Goal: Task Accomplishment & Management: Use online tool/utility

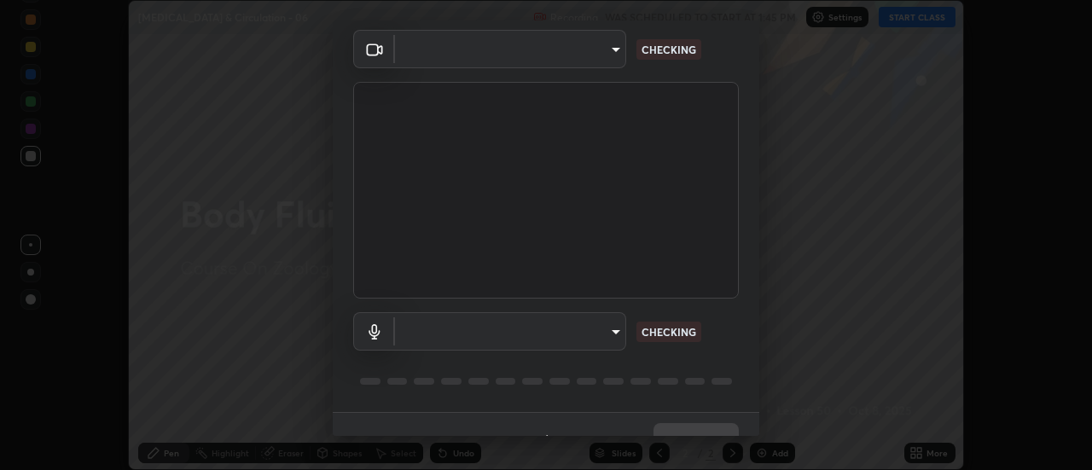
scroll to position [73, 0]
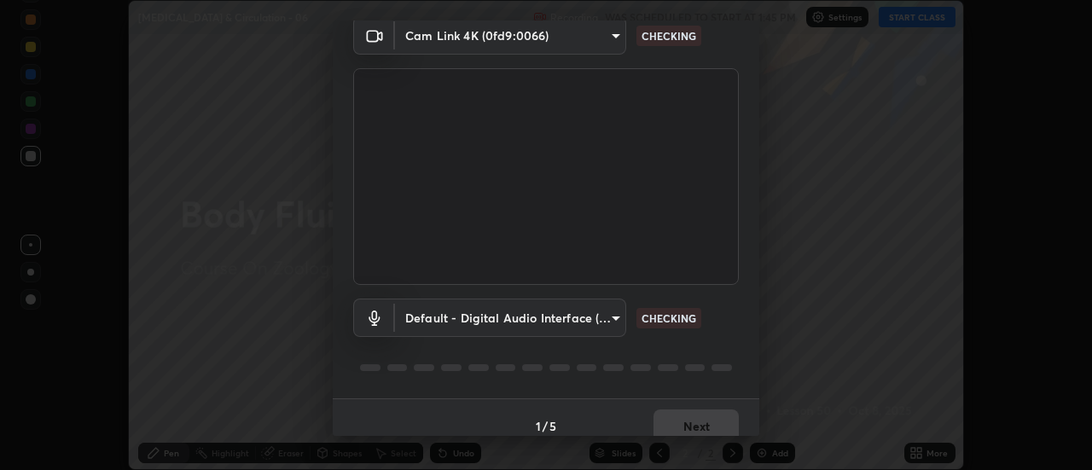
type input "985e4b1f72fc3b9494b48cef3b79fe3b682f9ae0bb15c20acfe574fe2aaad349"
type input "default"
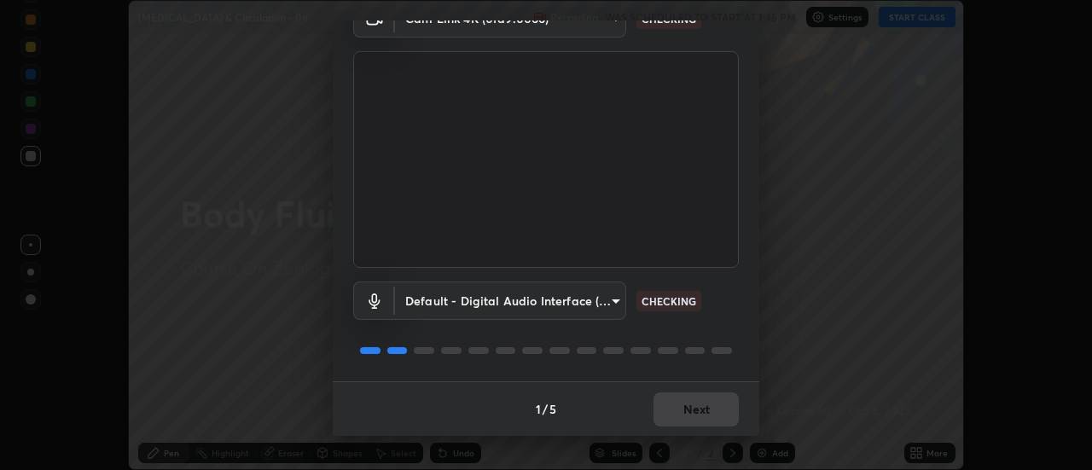
click at [682, 415] on div "1 / 5 Next" at bounding box center [546, 408] width 427 height 55
click at [681, 415] on div "1 / 5 Next" at bounding box center [546, 408] width 427 height 55
click at [682, 416] on div "1 / 5 Next" at bounding box center [546, 408] width 427 height 55
click at [688, 415] on div "1 / 5 Next" at bounding box center [546, 408] width 427 height 55
click at [689, 413] on div "1 / 5 Next" at bounding box center [546, 408] width 427 height 55
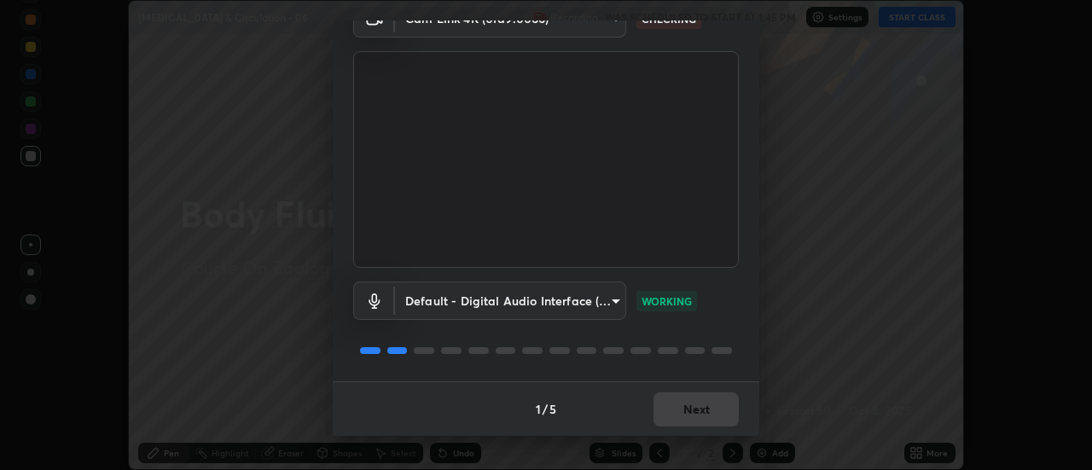
click at [689, 413] on button "Next" at bounding box center [696, 409] width 85 height 34
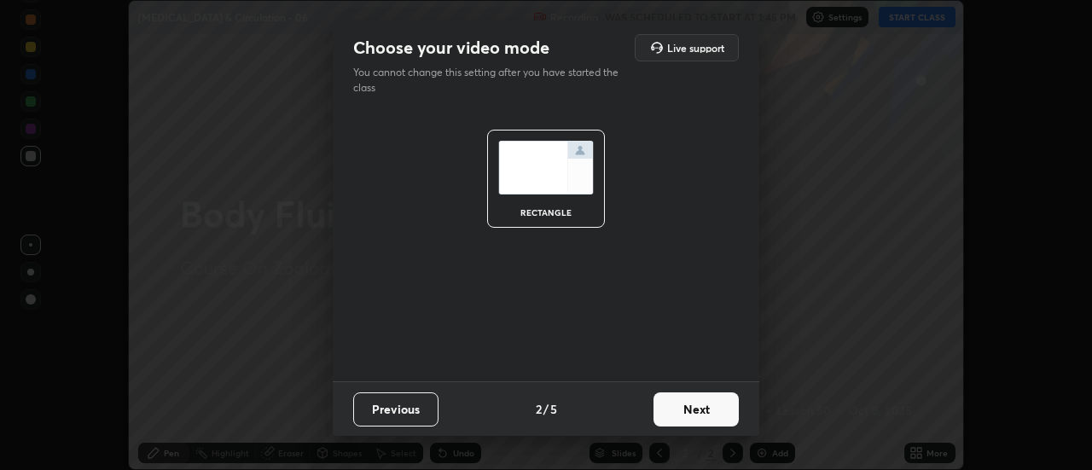
scroll to position [0, 0]
click at [689, 416] on button "Next" at bounding box center [696, 409] width 85 height 34
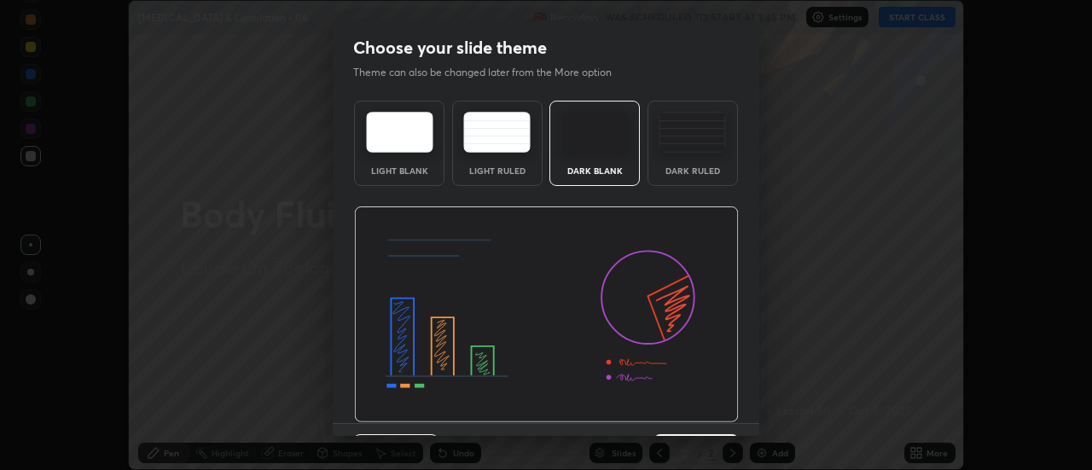
click at [694, 414] on img at bounding box center [546, 314] width 385 height 217
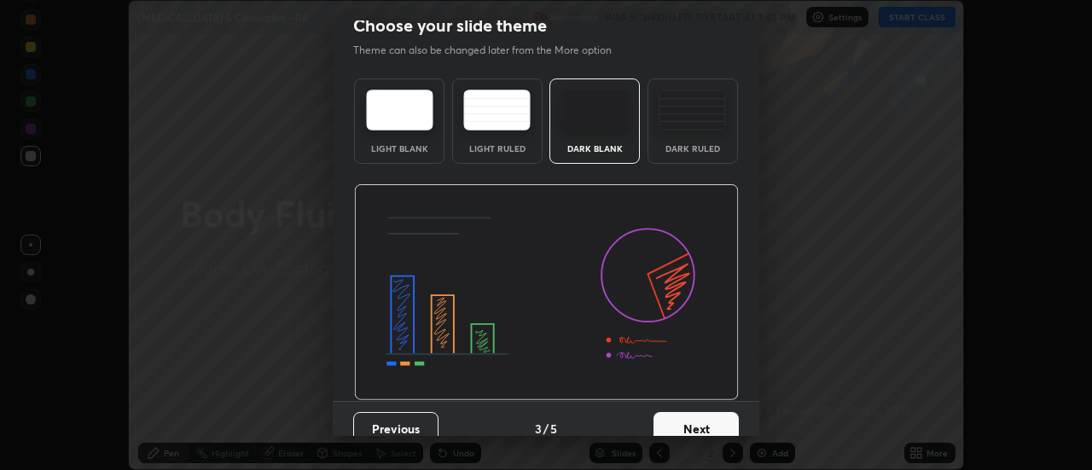
scroll to position [22, 0]
click at [692, 425] on button "Next" at bounding box center [696, 429] width 85 height 34
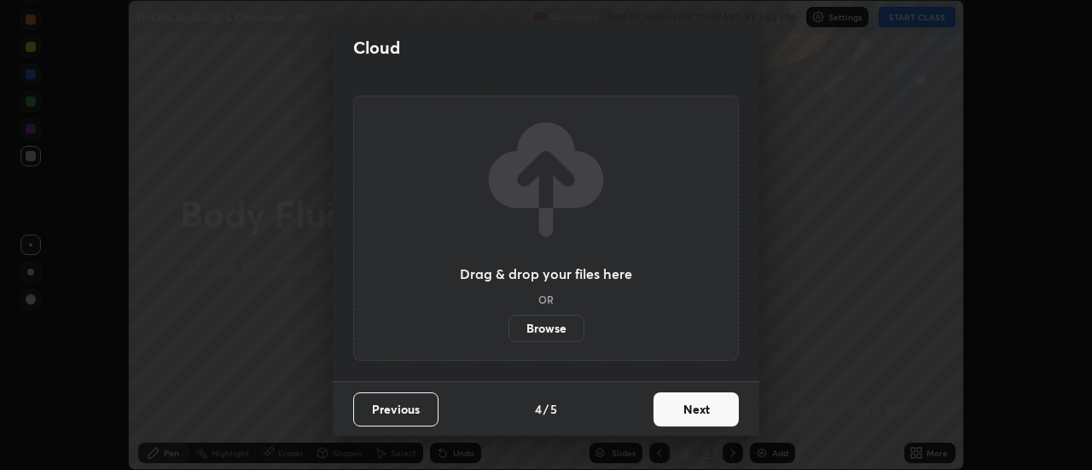
scroll to position [0, 0]
click at [694, 424] on button "Next" at bounding box center [696, 409] width 85 height 34
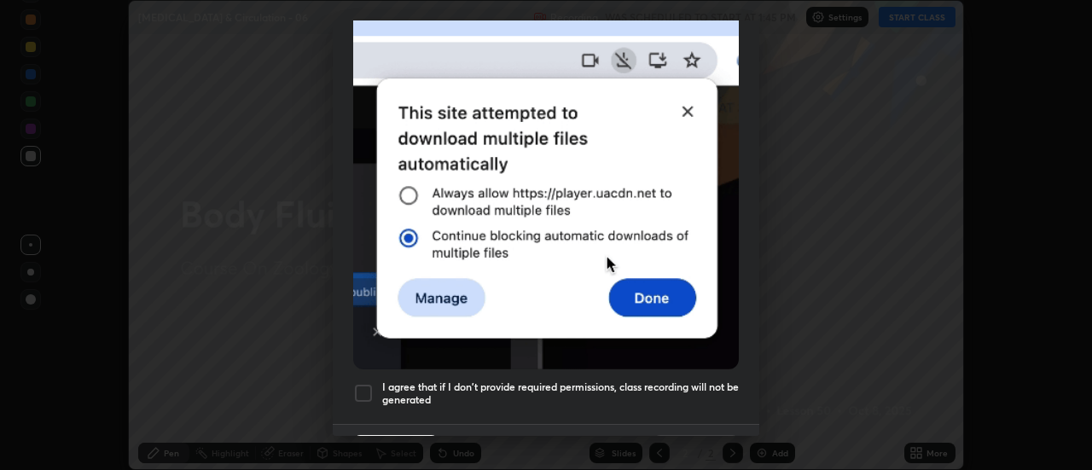
scroll to position [438, 0]
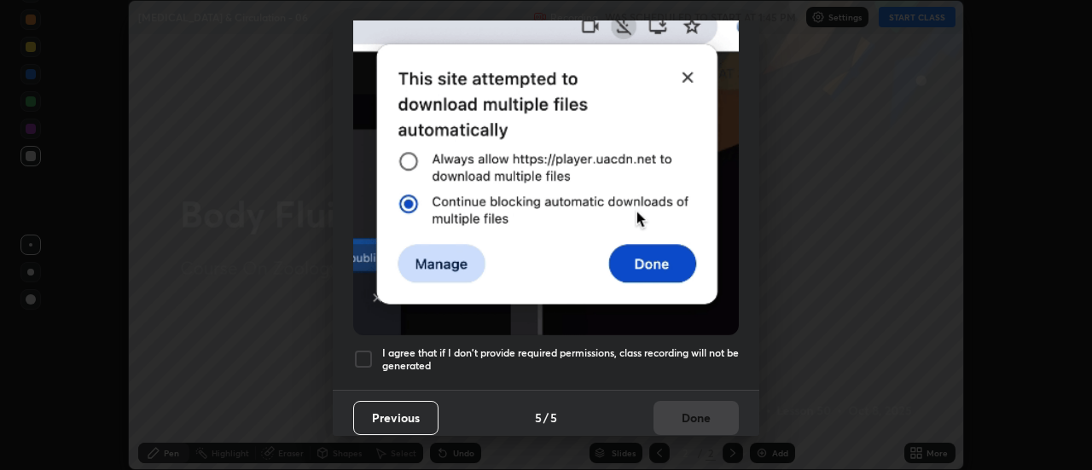
click at [678, 349] on h5 "I agree that if I don't provide required permissions, class recording will not …" at bounding box center [560, 359] width 357 height 26
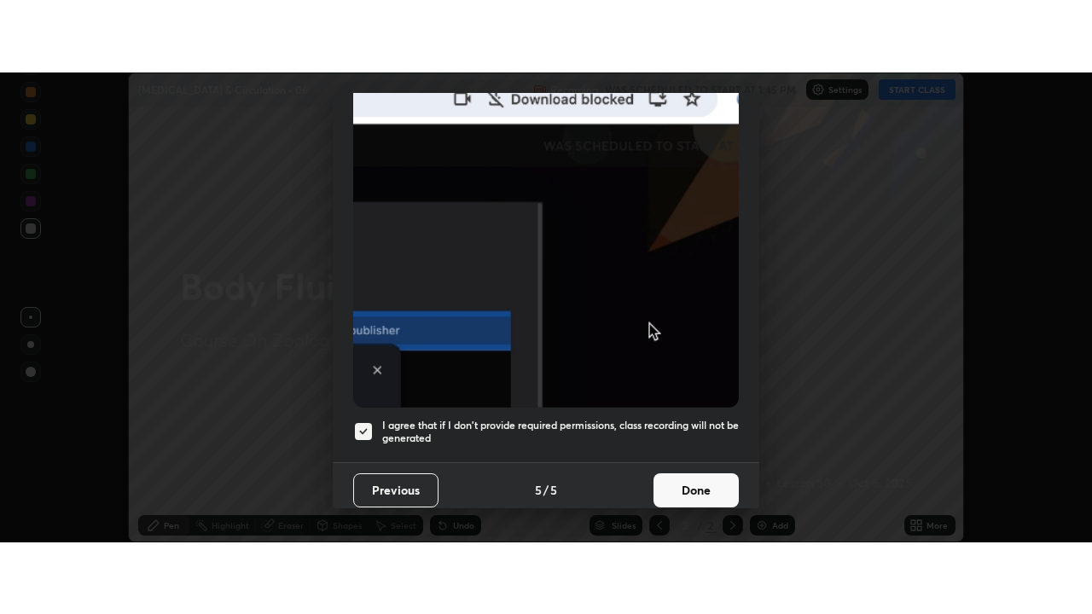
scroll to position [435, 0]
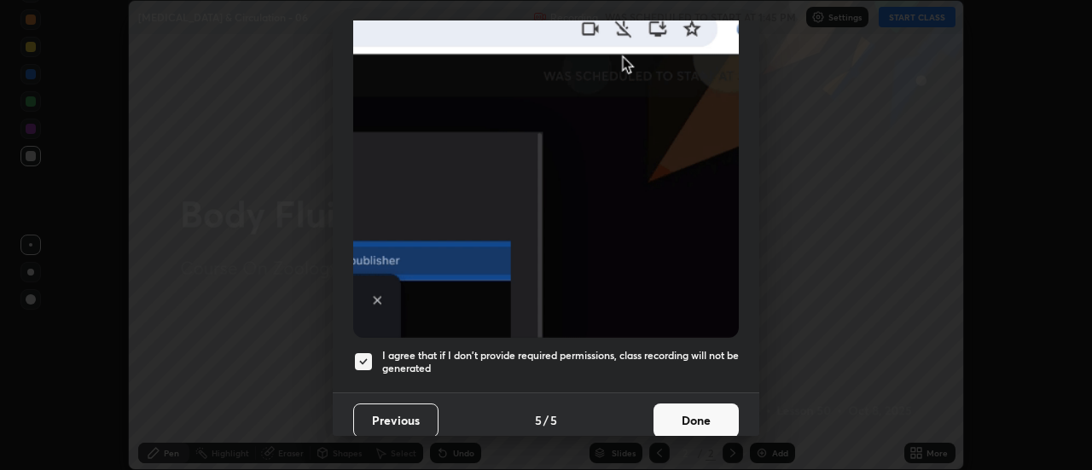
click at [708, 414] on button "Done" at bounding box center [696, 421] width 85 height 34
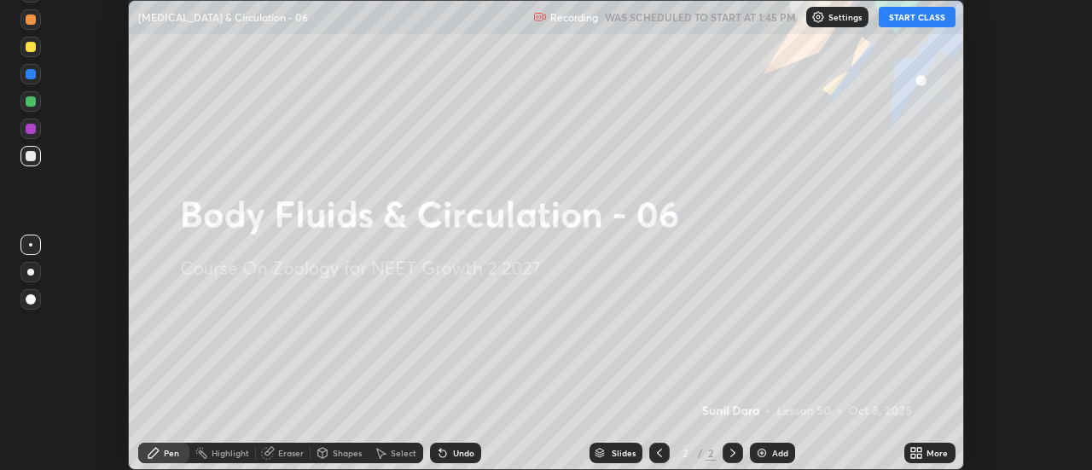
click at [952, 455] on div "More" at bounding box center [929, 453] width 51 height 20
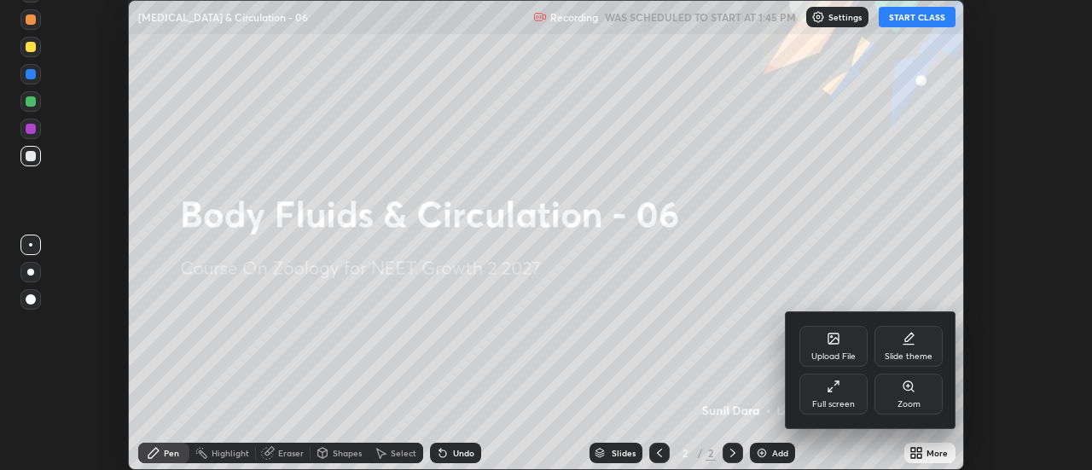
click at [844, 400] on div "Full screen" at bounding box center [833, 404] width 43 height 9
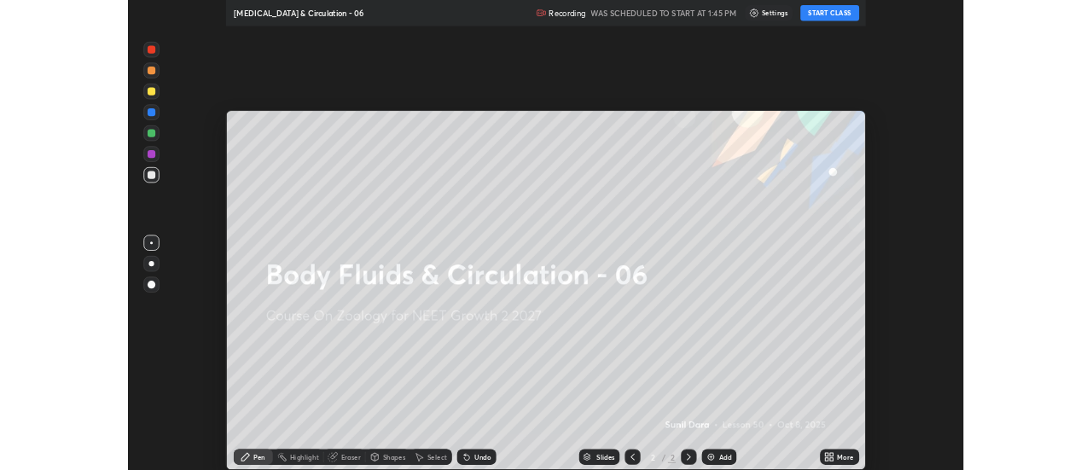
scroll to position [614, 1092]
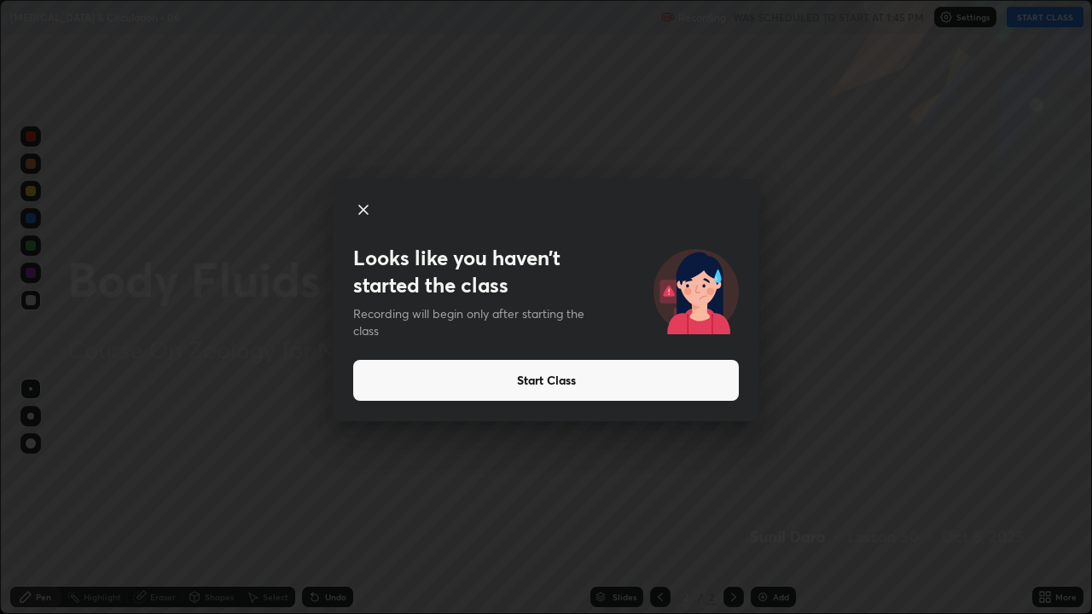
click at [712, 386] on button "Start Class" at bounding box center [546, 380] width 386 height 41
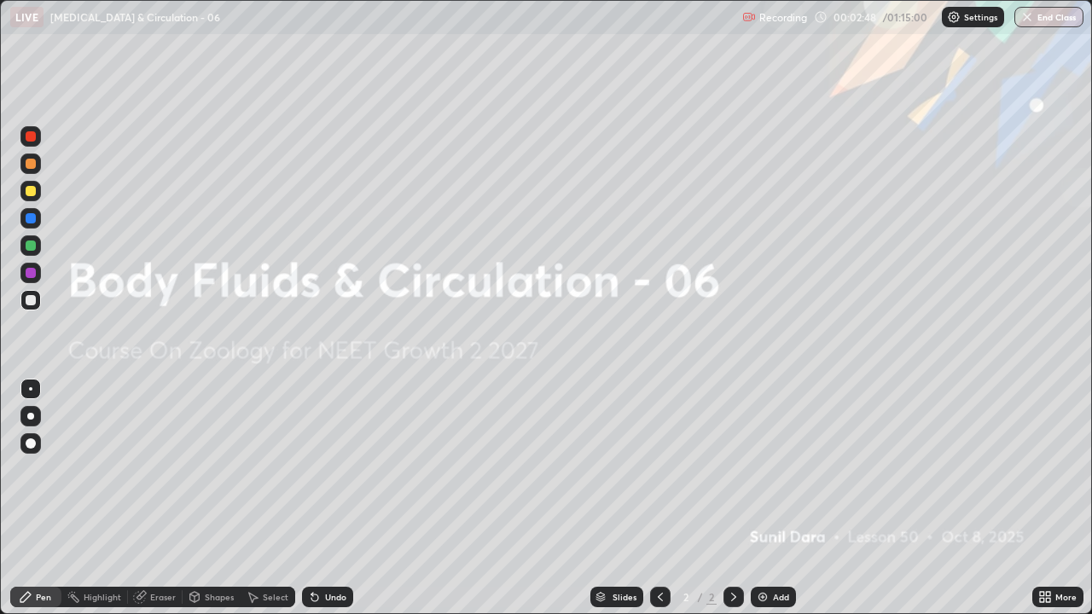
click at [756, 469] on img at bounding box center [763, 597] width 14 height 14
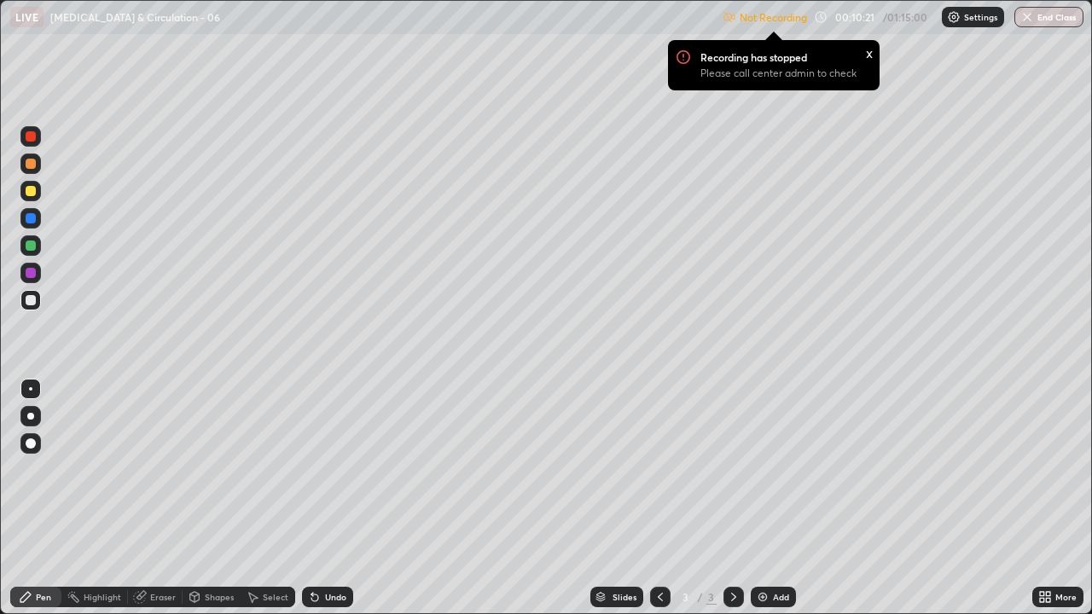
click at [870, 54] on div "x" at bounding box center [869, 53] width 7 height 18
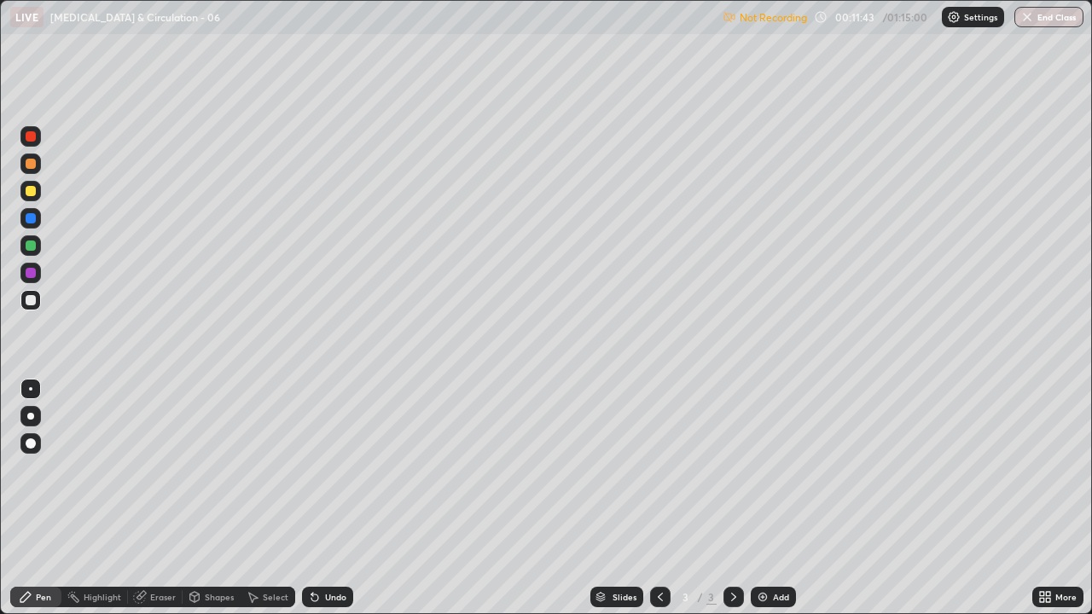
click at [948, 21] on img at bounding box center [954, 17] width 14 height 14
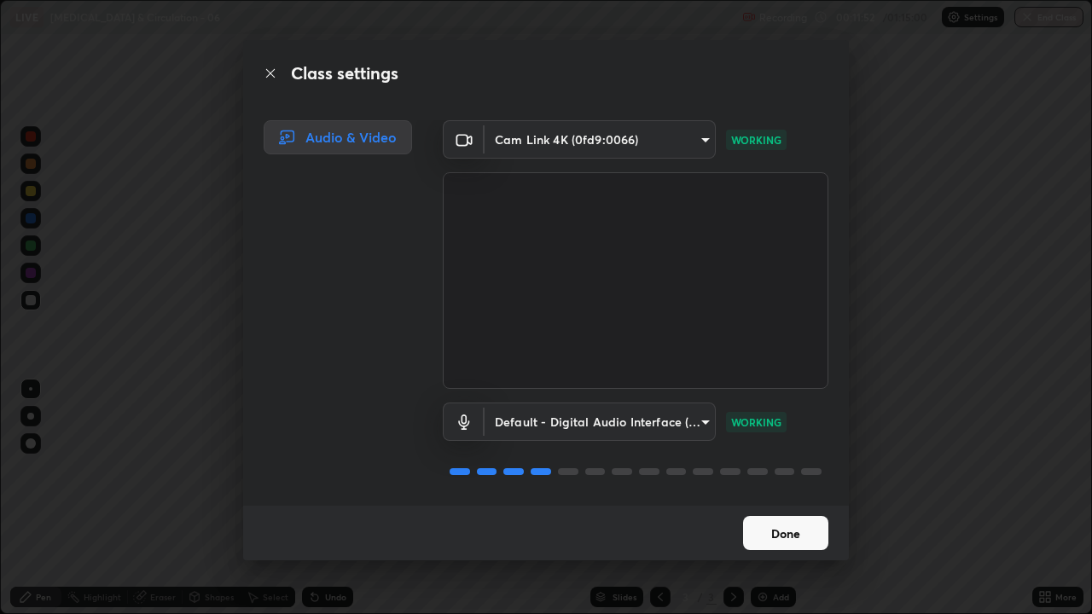
click at [761, 469] on button "Done" at bounding box center [785, 533] width 85 height 34
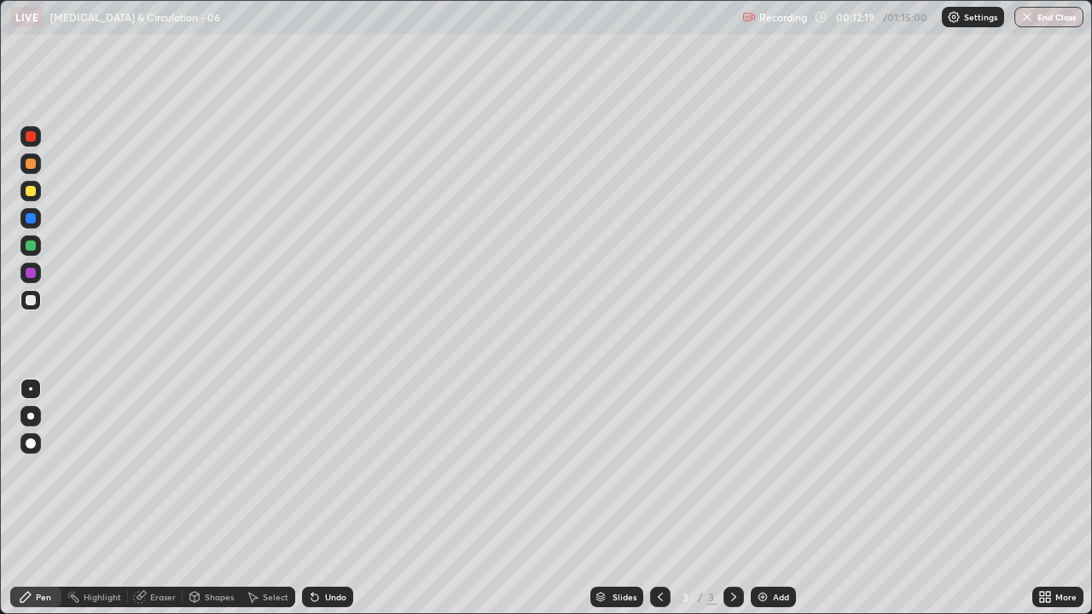
click at [31, 437] on div at bounding box center [30, 443] width 20 height 20
click at [29, 407] on div at bounding box center [30, 416] width 20 height 20
click at [29, 417] on div at bounding box center [30, 416] width 7 height 7
click at [29, 308] on div at bounding box center [30, 300] width 20 height 20
click at [33, 301] on div at bounding box center [31, 300] width 10 height 10
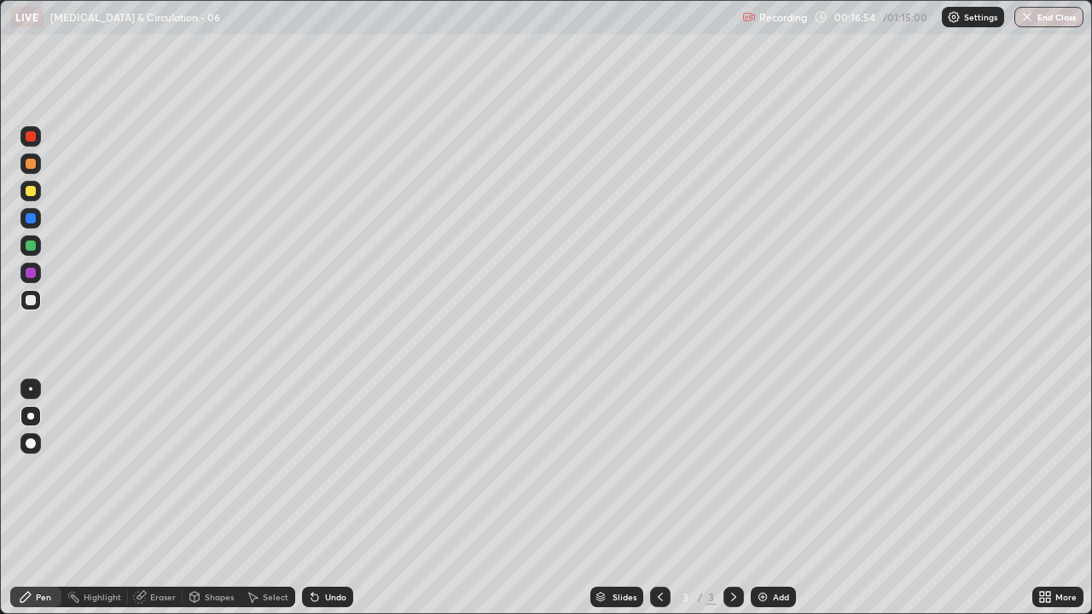
click at [334, 469] on div "Undo" at bounding box center [335, 597] width 21 height 9
click at [28, 304] on div at bounding box center [31, 300] width 10 height 10
click at [331, 469] on div "Undo" at bounding box center [335, 597] width 21 height 9
click at [337, 469] on div "Undo" at bounding box center [327, 597] width 51 height 20
click at [340, 469] on div "Undo" at bounding box center [327, 597] width 51 height 20
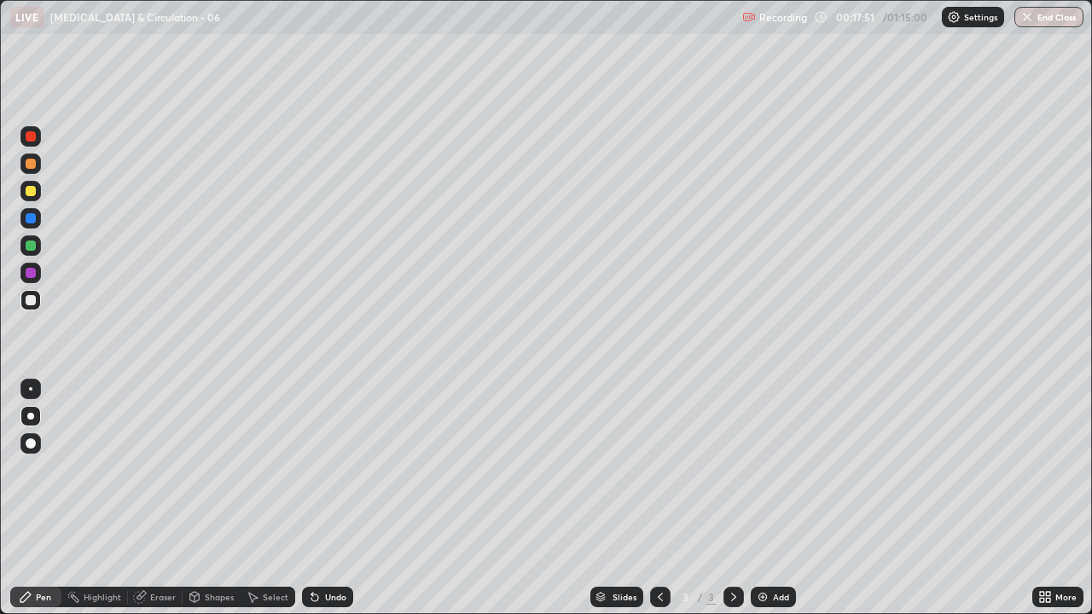
click at [341, 469] on div "Undo" at bounding box center [335, 597] width 21 height 9
click at [333, 469] on div "Undo" at bounding box center [335, 597] width 21 height 9
click at [331, 469] on div "Undo" at bounding box center [335, 597] width 21 height 9
click at [331, 469] on div "Undo" at bounding box center [327, 597] width 51 height 20
click at [331, 469] on div "Undo" at bounding box center [335, 597] width 21 height 9
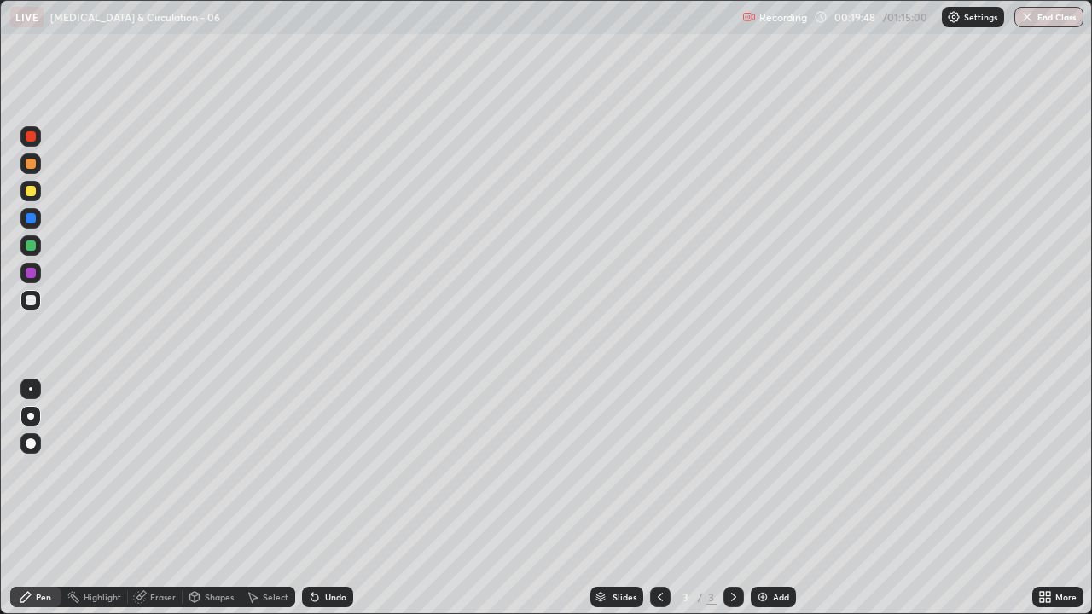
click at [33, 308] on div at bounding box center [30, 300] width 20 height 20
click at [339, 469] on div "Undo" at bounding box center [335, 597] width 21 height 9
click at [334, 469] on div "Undo" at bounding box center [335, 597] width 21 height 9
click at [332, 469] on div "Undo" at bounding box center [335, 597] width 21 height 9
click at [335, 469] on div "Undo" at bounding box center [335, 597] width 21 height 9
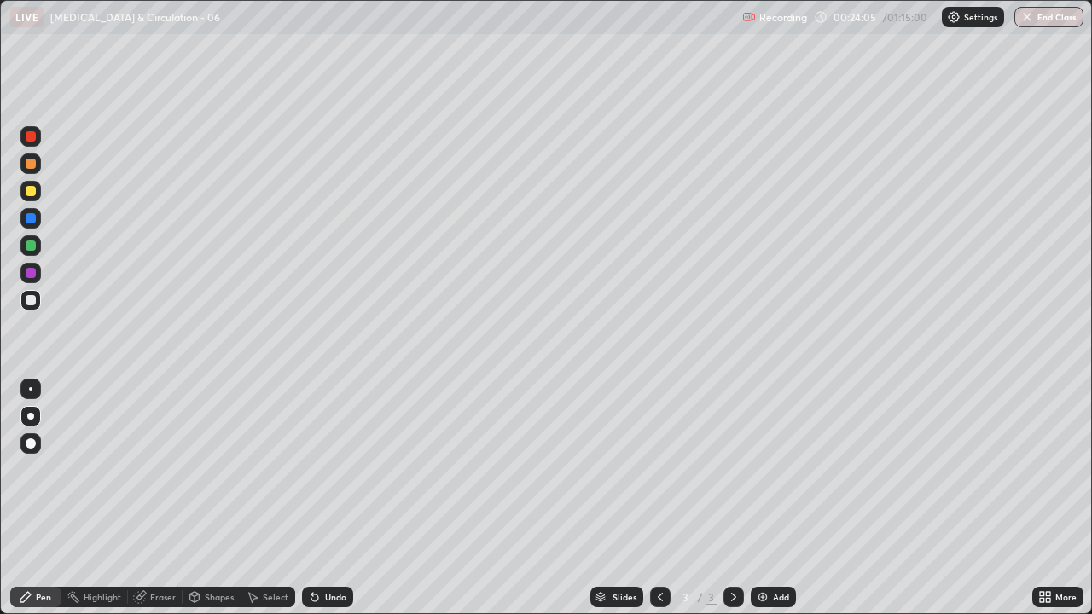
click at [757, 469] on img at bounding box center [763, 597] width 14 height 14
click at [334, 469] on div "Undo" at bounding box center [335, 597] width 21 height 9
click at [336, 469] on div "Undo" at bounding box center [335, 597] width 21 height 9
click at [28, 307] on div at bounding box center [30, 300] width 20 height 20
click at [32, 270] on div at bounding box center [31, 273] width 10 height 10
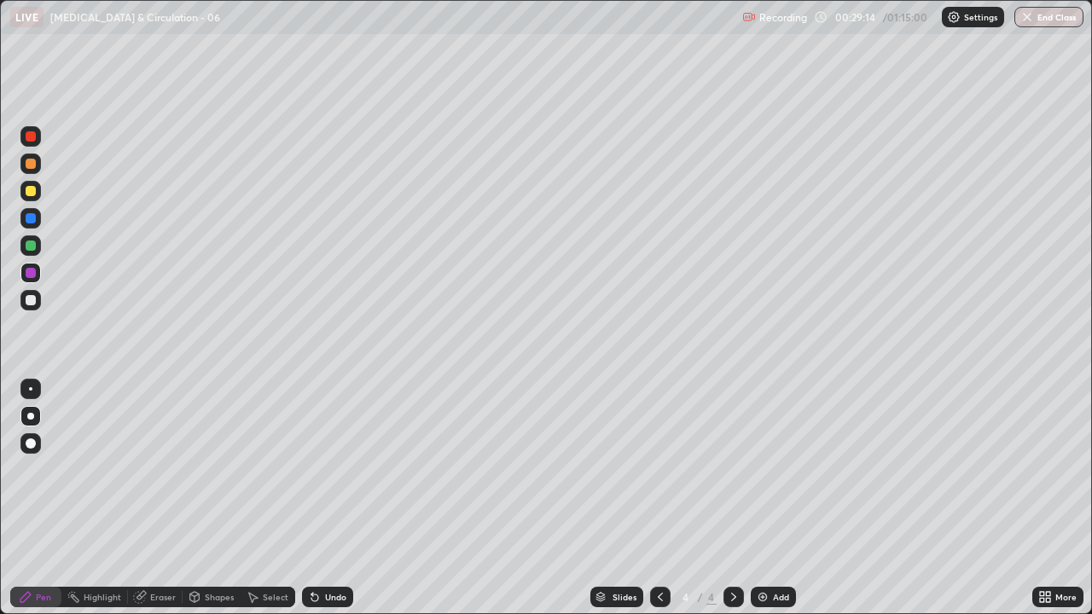
click at [32, 300] on div at bounding box center [31, 300] width 10 height 10
click at [332, 469] on div "Undo" at bounding box center [335, 597] width 21 height 9
click at [335, 469] on div "Undo" at bounding box center [335, 597] width 21 height 9
click at [330, 469] on div "Undo" at bounding box center [327, 597] width 51 height 20
click at [335, 469] on div "Undo" at bounding box center [327, 597] width 51 height 20
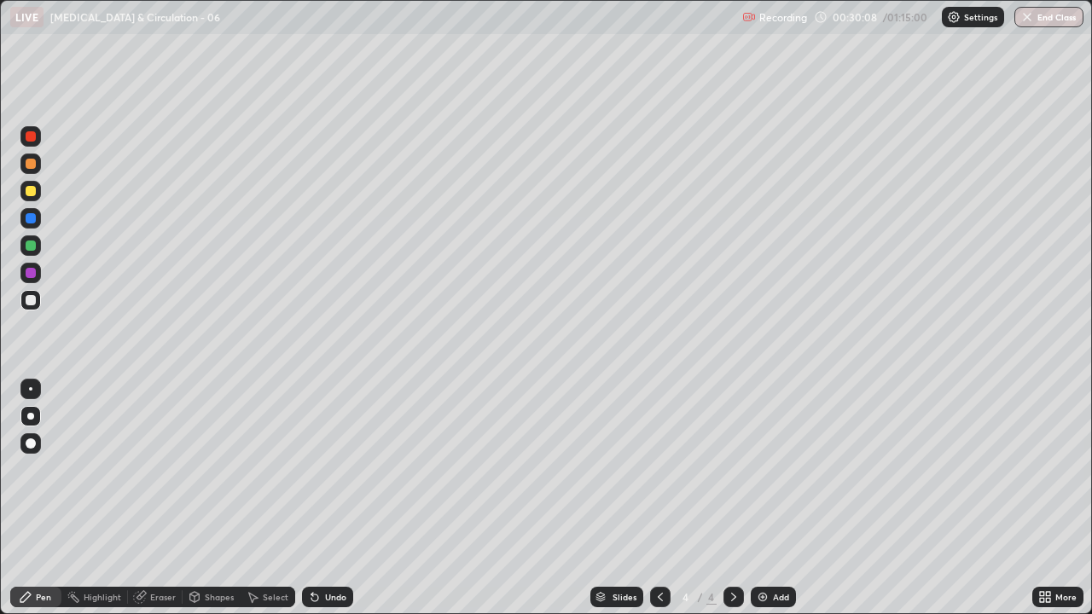
click at [26, 243] on div at bounding box center [31, 246] width 10 height 10
click at [1054, 469] on div "More" at bounding box center [1057, 597] width 51 height 20
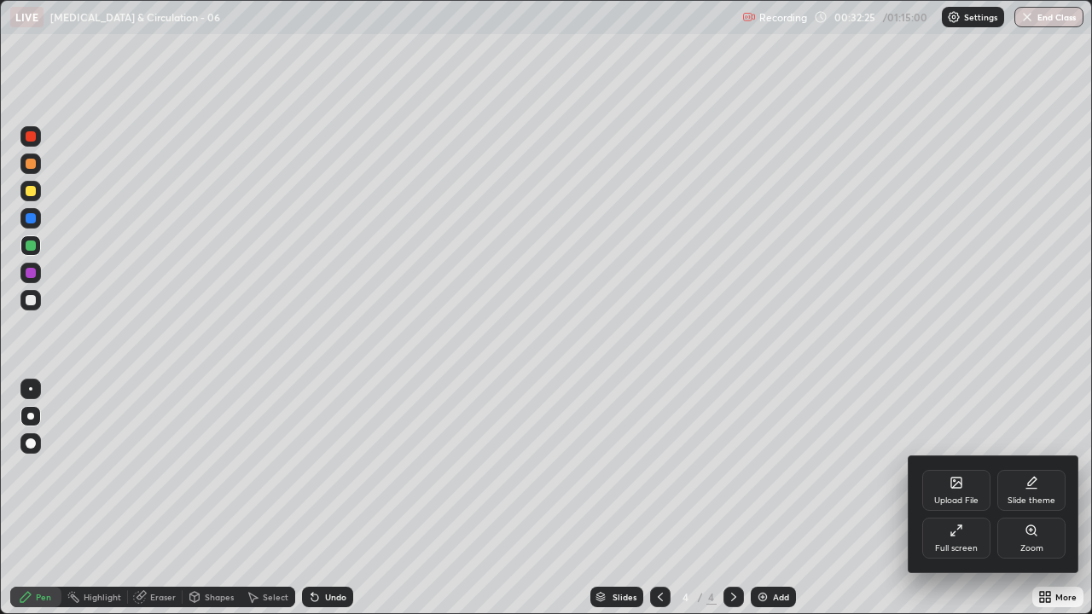
click at [980, 469] on div "Full screen" at bounding box center [956, 538] width 68 height 41
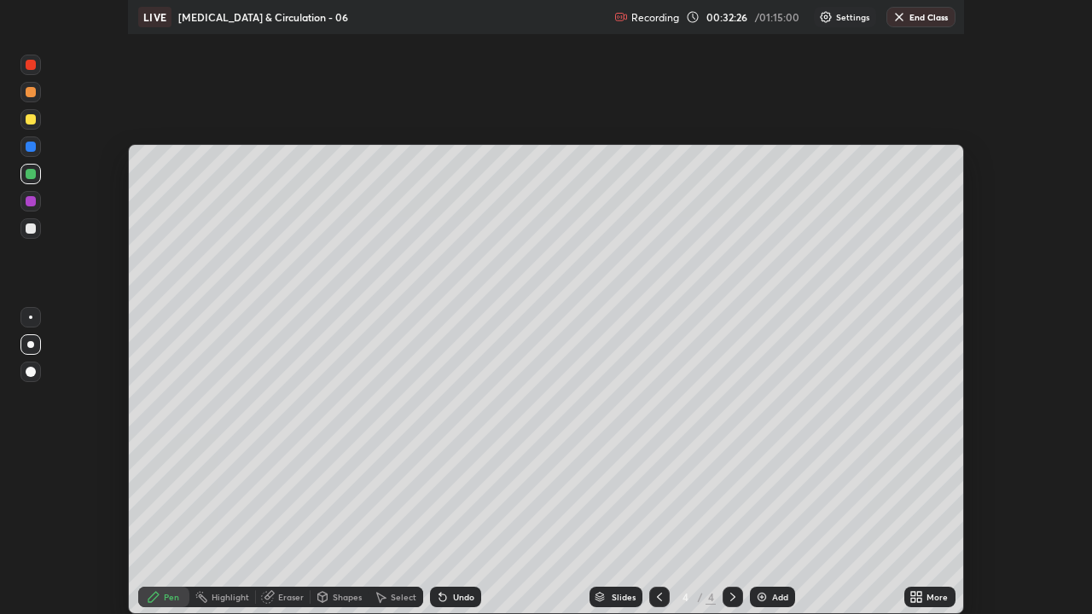
scroll to position [84855, 84233]
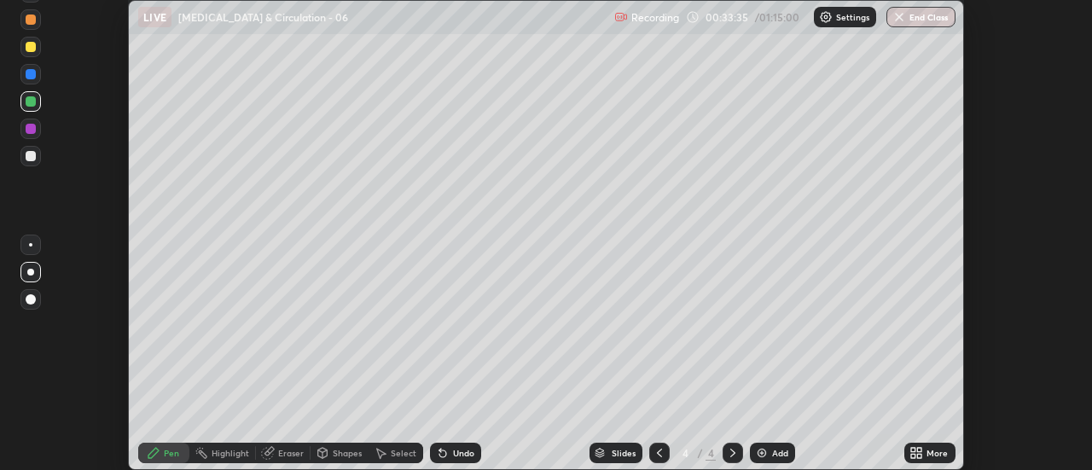
click at [912, 451] on icon at bounding box center [913, 450] width 4 height 4
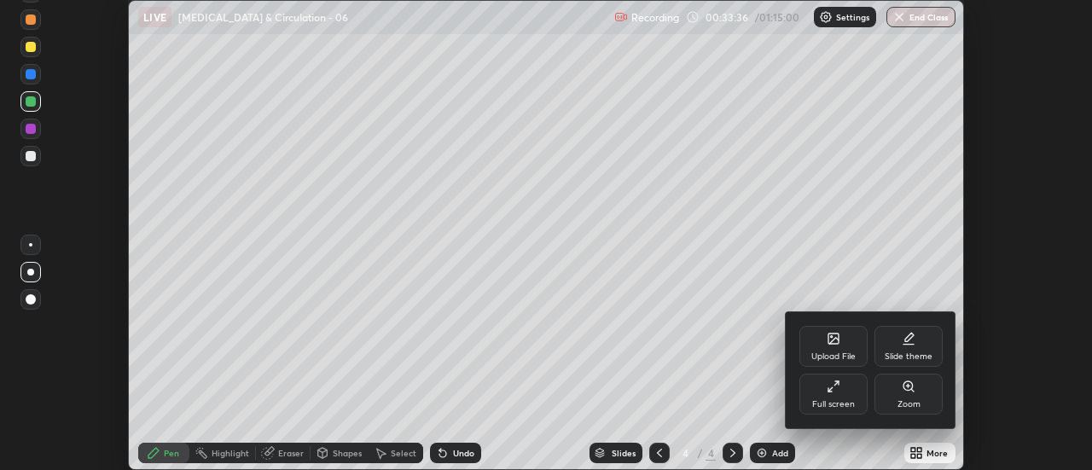
click at [827, 403] on div "Full screen" at bounding box center [833, 404] width 43 height 9
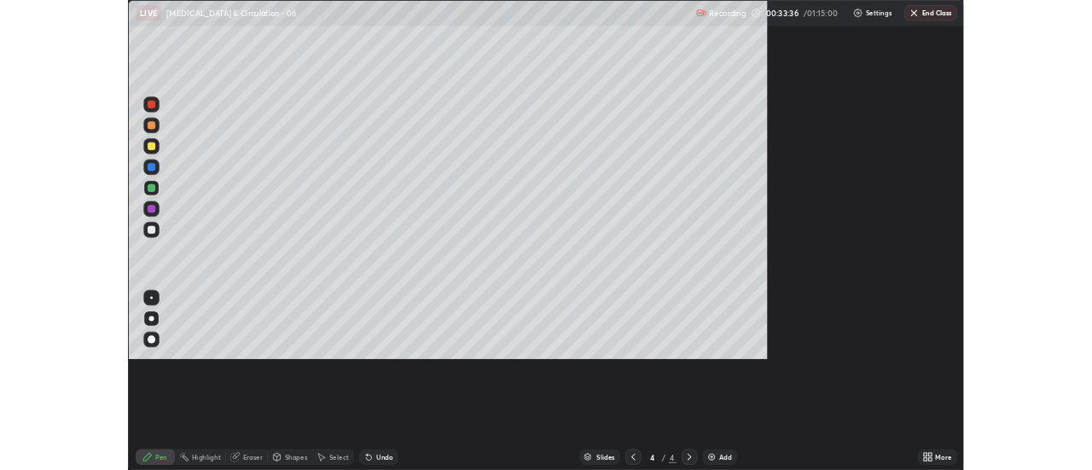
scroll to position [614, 1092]
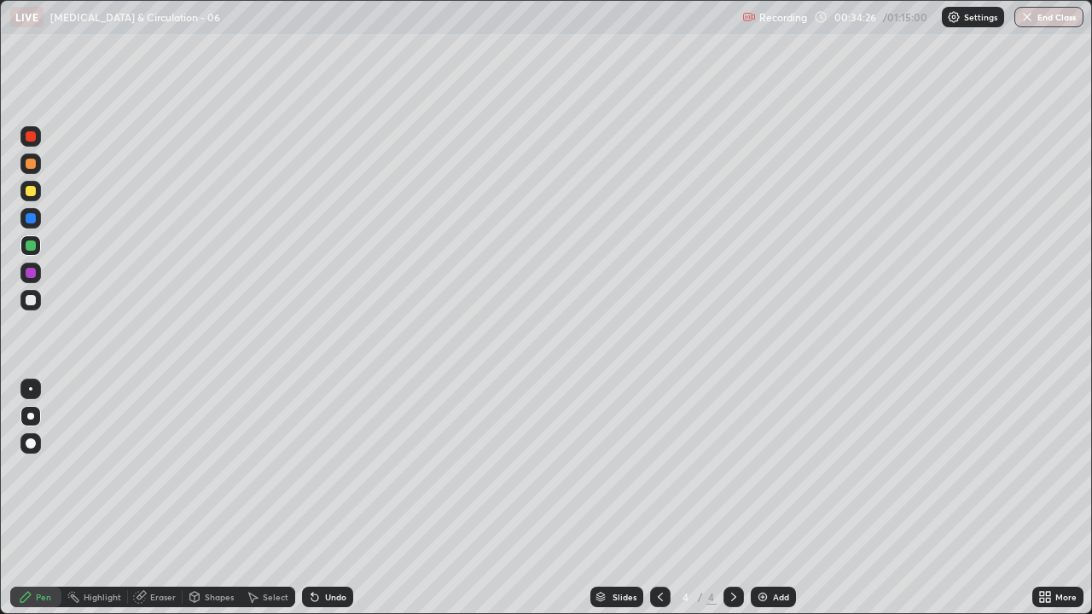
click at [760, 469] on img at bounding box center [763, 597] width 14 height 14
click at [26, 194] on div at bounding box center [31, 191] width 10 height 10
click at [35, 308] on div at bounding box center [30, 300] width 20 height 20
click at [29, 303] on div at bounding box center [31, 300] width 10 height 10
click at [28, 303] on div at bounding box center [31, 300] width 10 height 10
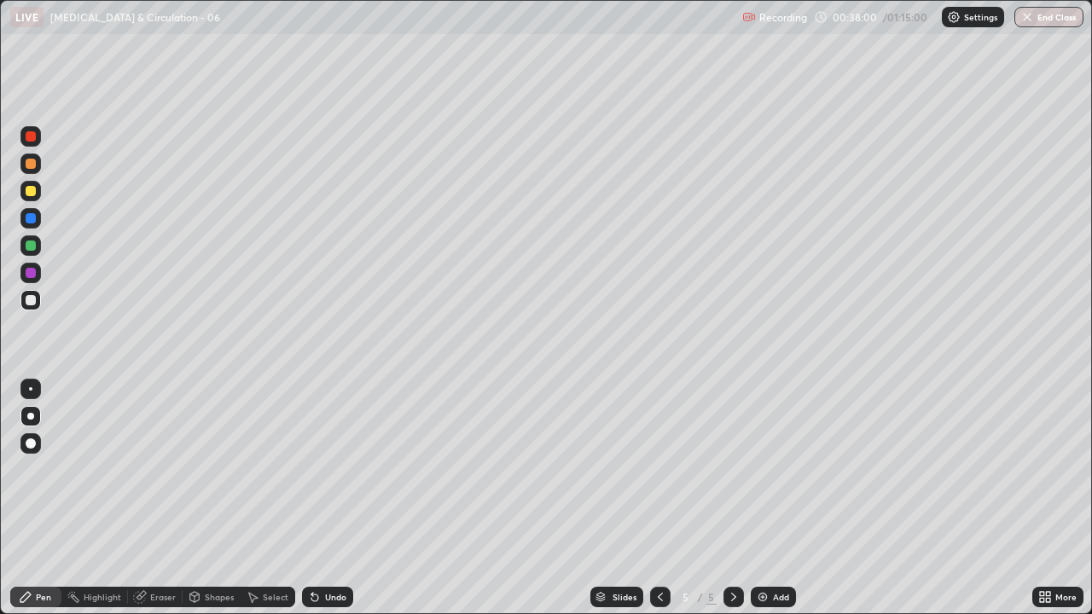
click at [38, 305] on div at bounding box center [30, 300] width 20 height 20
click at [33, 303] on div at bounding box center [31, 300] width 10 height 10
click at [34, 308] on div at bounding box center [30, 300] width 20 height 20
click at [333, 469] on div "Undo" at bounding box center [335, 597] width 21 height 9
click at [334, 469] on div "Undo" at bounding box center [327, 597] width 51 height 20
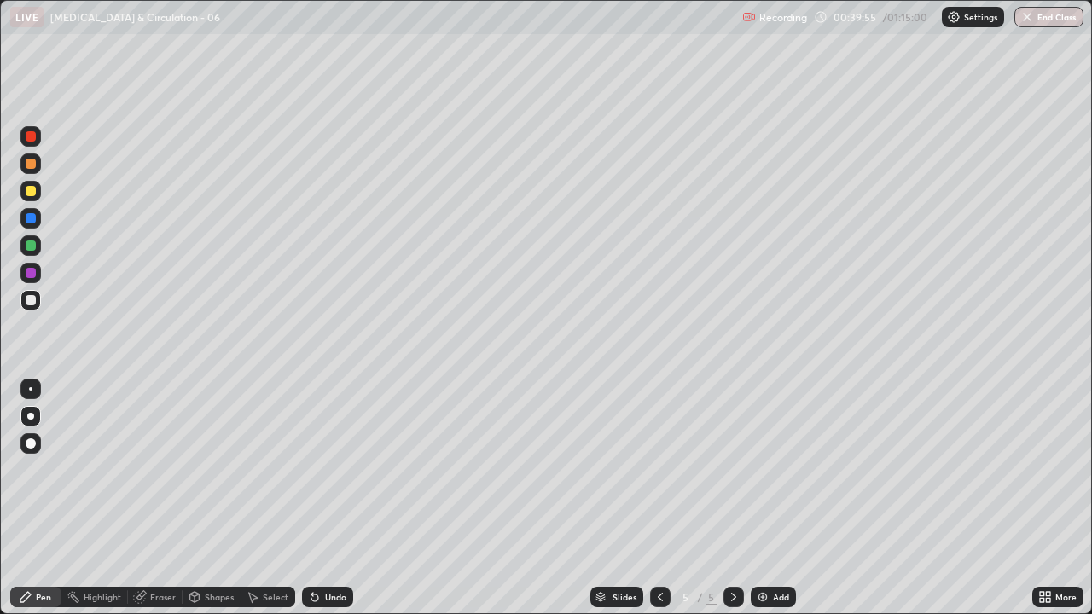
click at [334, 469] on div "Undo" at bounding box center [327, 597] width 51 height 20
click at [35, 302] on div at bounding box center [31, 300] width 10 height 10
click at [766, 469] on img at bounding box center [763, 597] width 14 height 14
click at [28, 301] on div at bounding box center [31, 300] width 10 height 10
click at [31, 301] on div at bounding box center [31, 300] width 10 height 10
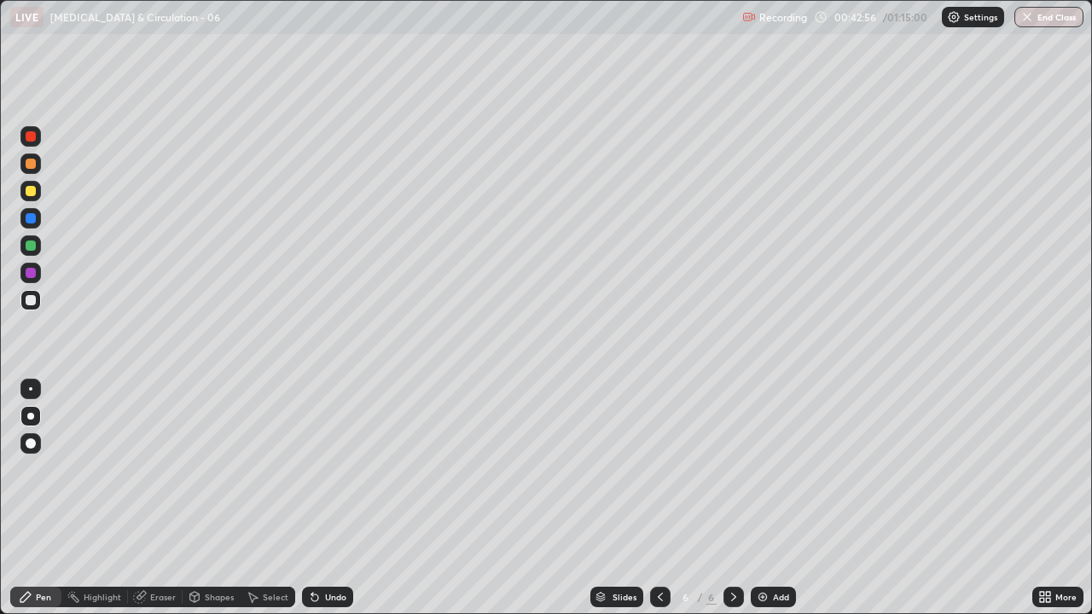
click at [766, 469] on img at bounding box center [763, 597] width 14 height 14
click at [28, 307] on div at bounding box center [30, 300] width 20 height 20
click at [23, 302] on div at bounding box center [30, 300] width 20 height 20
click at [23, 172] on div at bounding box center [30, 164] width 20 height 20
click at [31, 165] on div at bounding box center [31, 164] width 10 height 10
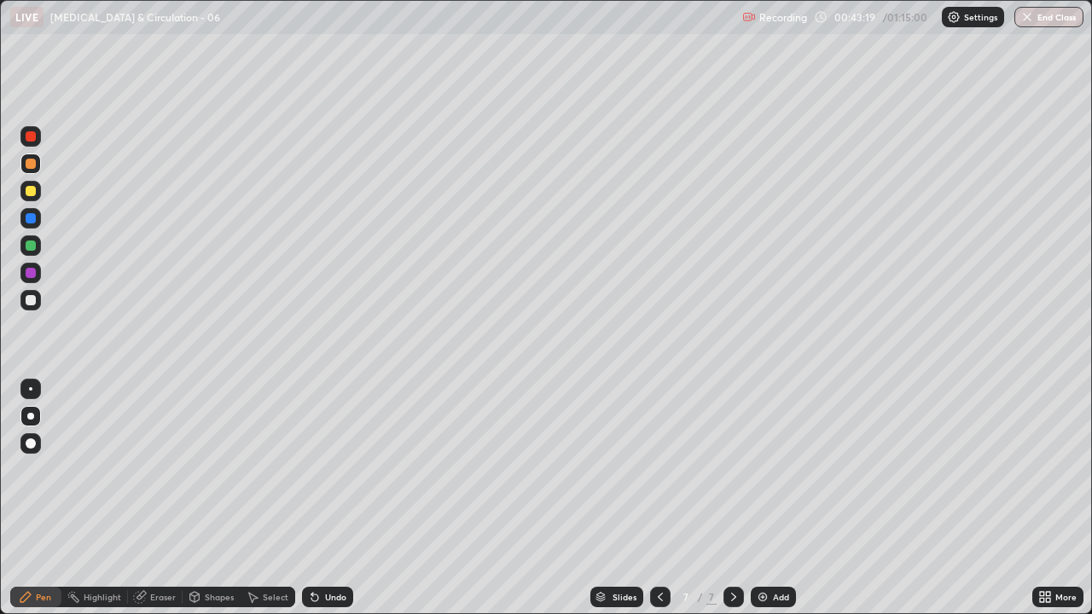
click at [28, 160] on div at bounding box center [31, 164] width 10 height 10
click at [34, 303] on div at bounding box center [31, 300] width 10 height 10
click at [331, 469] on div "Undo" at bounding box center [335, 597] width 21 height 9
click at [335, 469] on div "Undo" at bounding box center [335, 597] width 21 height 9
click at [46, 469] on div "Pen" at bounding box center [43, 597] width 15 height 9
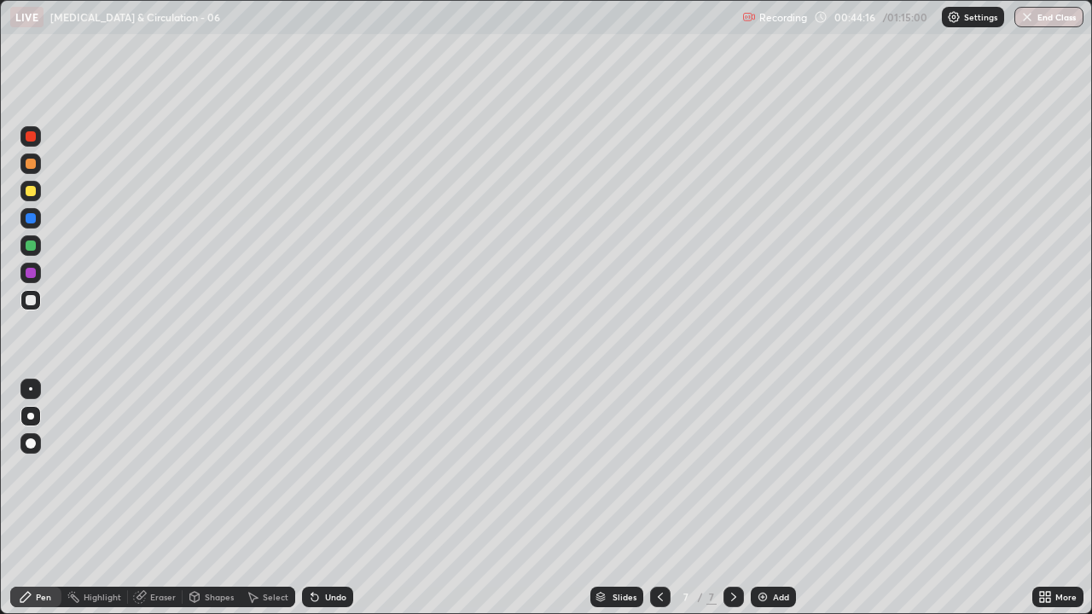
click at [30, 309] on div at bounding box center [30, 300] width 20 height 20
click at [31, 247] on div at bounding box center [31, 246] width 10 height 10
click at [335, 469] on div "Undo" at bounding box center [335, 597] width 21 height 9
click at [38, 301] on div at bounding box center [30, 300] width 20 height 20
click at [38, 275] on div at bounding box center [30, 273] width 20 height 20
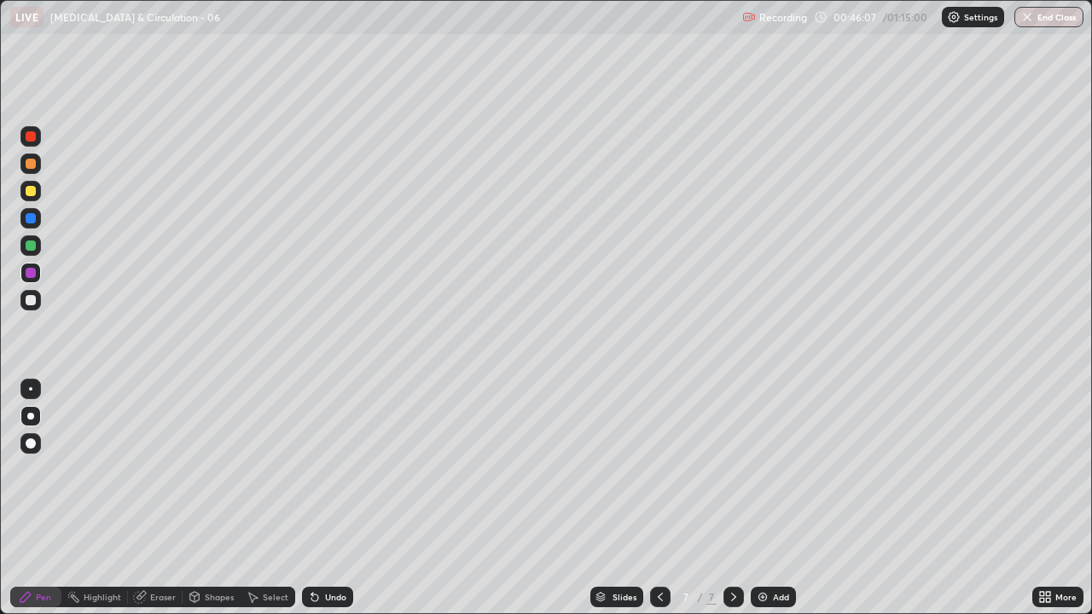
click at [28, 290] on div at bounding box center [30, 300] width 20 height 20
click at [724, 469] on div at bounding box center [734, 597] width 20 height 34
click at [34, 245] on div at bounding box center [31, 246] width 10 height 10
click at [37, 299] on div at bounding box center [30, 300] width 20 height 20
click at [32, 249] on div at bounding box center [31, 246] width 10 height 10
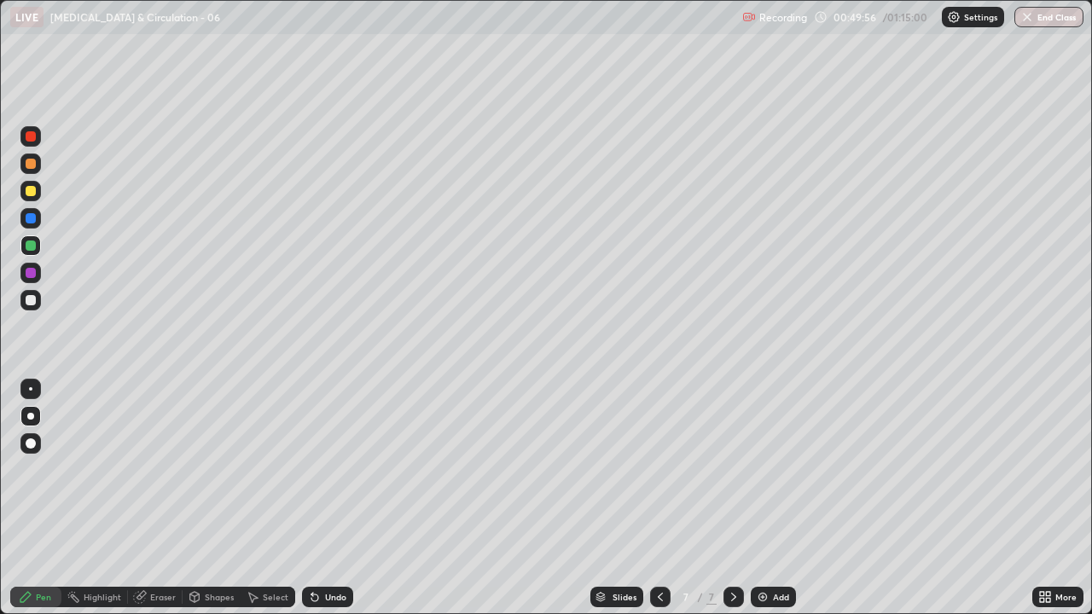
click at [731, 469] on icon at bounding box center [734, 597] width 14 height 14
click at [770, 469] on div "Add" at bounding box center [773, 597] width 45 height 20
click at [32, 303] on div at bounding box center [31, 300] width 10 height 10
click at [346, 469] on div "Undo" at bounding box center [327, 597] width 51 height 20
click at [29, 308] on div at bounding box center [30, 300] width 20 height 20
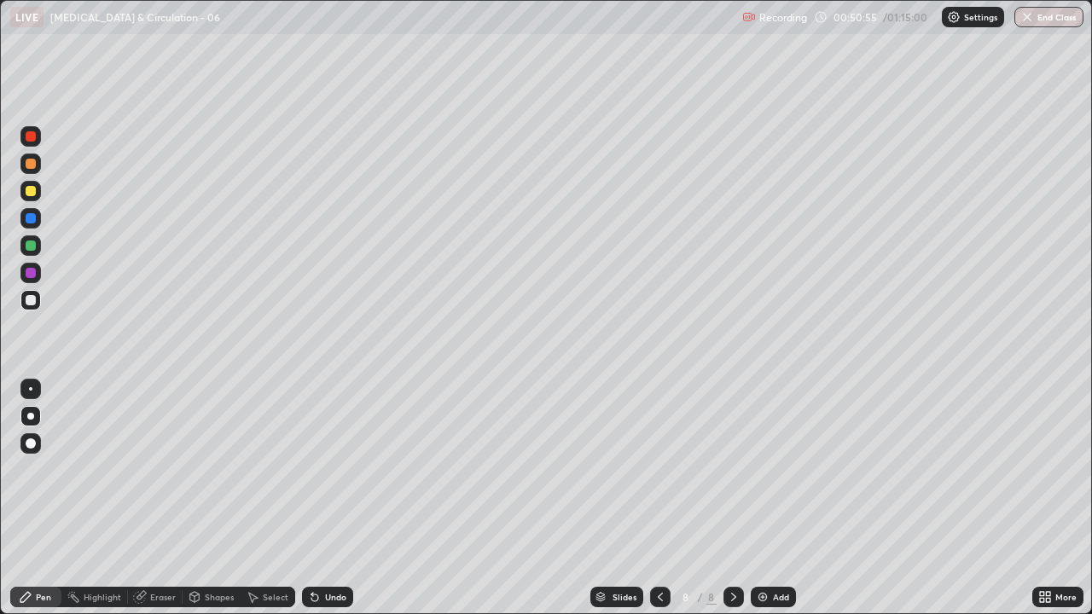
click at [32, 223] on div at bounding box center [31, 218] width 10 height 10
click at [31, 138] on div at bounding box center [31, 136] width 10 height 10
click at [31, 246] on div at bounding box center [31, 246] width 10 height 10
click at [340, 469] on div "Undo" at bounding box center [327, 597] width 51 height 20
click at [336, 469] on div "Undo" at bounding box center [335, 597] width 21 height 9
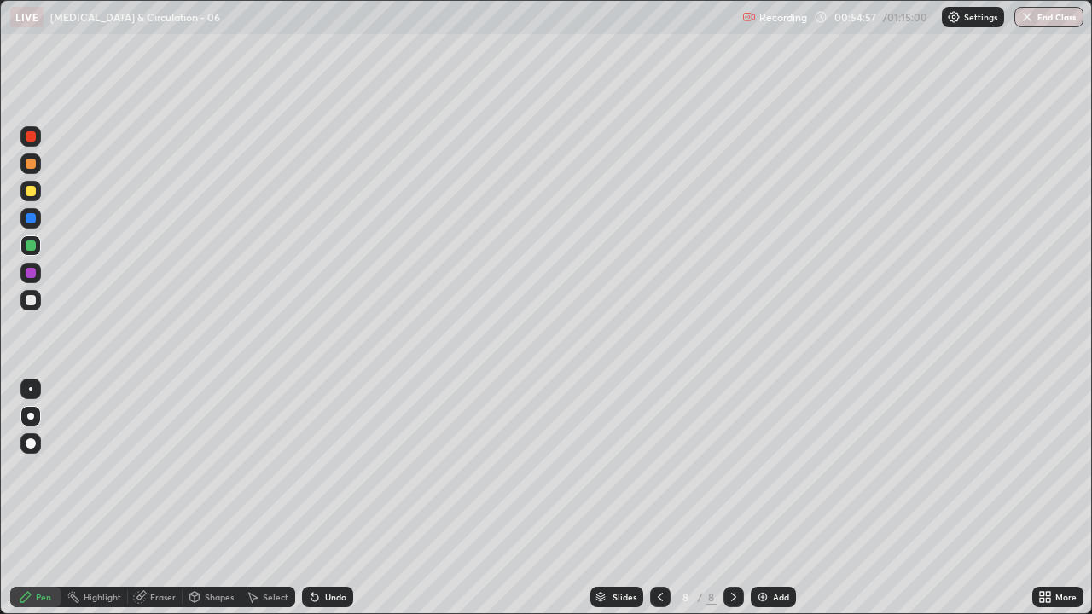
click at [38, 302] on div at bounding box center [30, 300] width 20 height 20
click at [30, 307] on div at bounding box center [30, 300] width 20 height 20
click at [37, 295] on div at bounding box center [30, 300] width 20 height 20
click at [523, 469] on div "Slides 8 / 8 Add" at bounding box center [692, 597] width 679 height 34
click at [29, 304] on div at bounding box center [31, 300] width 10 height 10
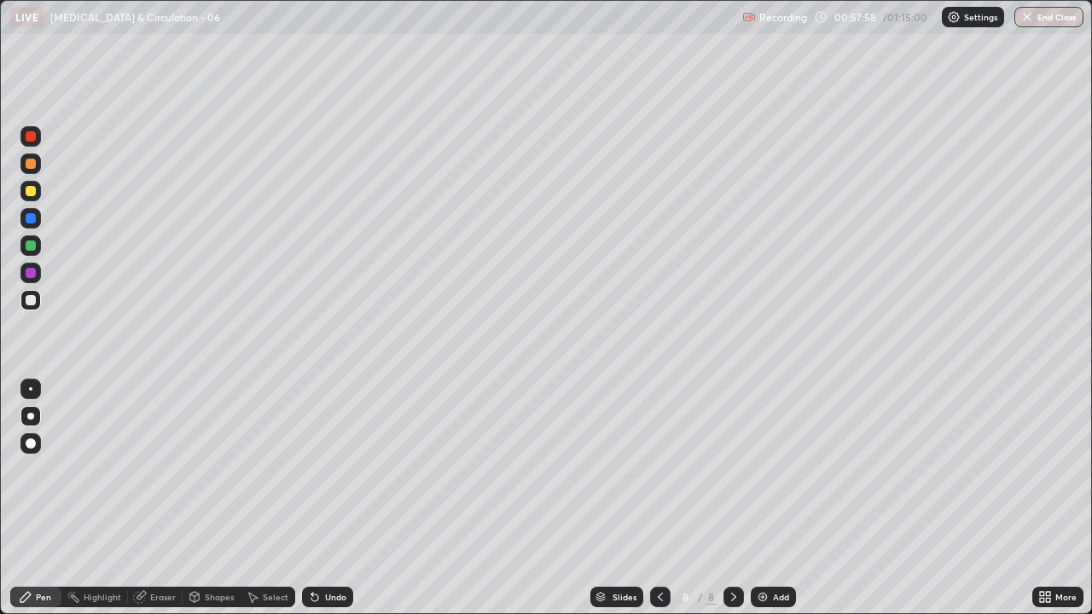
click at [766, 469] on img at bounding box center [763, 597] width 14 height 14
click at [31, 298] on div at bounding box center [31, 300] width 10 height 10
click at [39, 308] on div at bounding box center [30, 300] width 20 height 27
click at [34, 307] on div at bounding box center [30, 300] width 20 height 20
click at [659, 469] on icon at bounding box center [661, 597] width 14 height 14
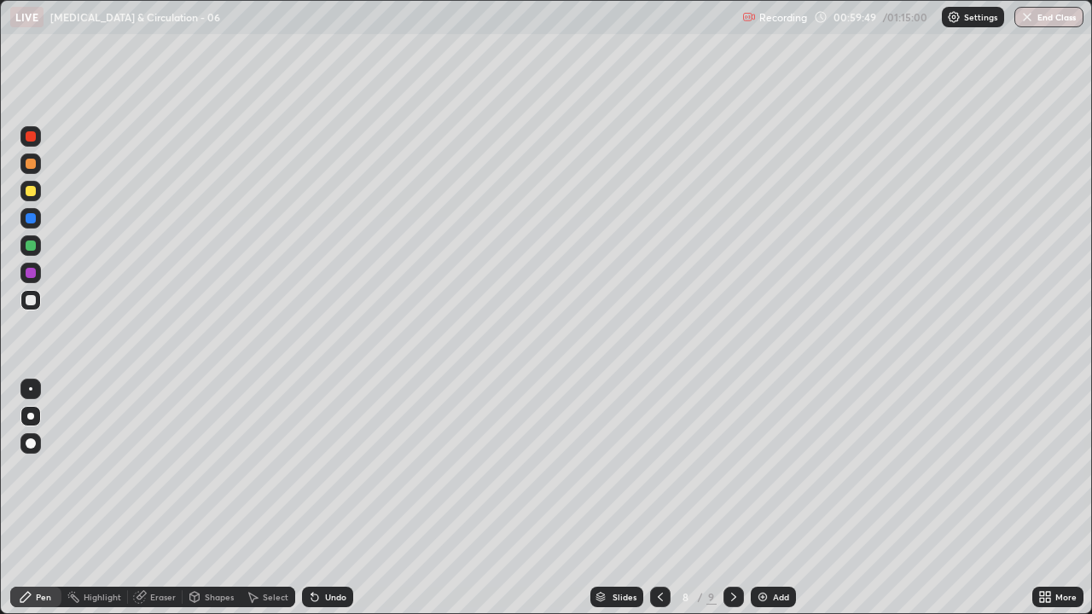
click at [732, 469] on icon at bounding box center [734, 597] width 14 height 14
click at [32, 305] on div at bounding box center [31, 300] width 10 height 10
click at [659, 469] on icon at bounding box center [661, 597] width 14 height 14
click at [734, 469] on icon at bounding box center [734, 597] width 14 height 14
click at [31, 301] on div at bounding box center [31, 300] width 10 height 10
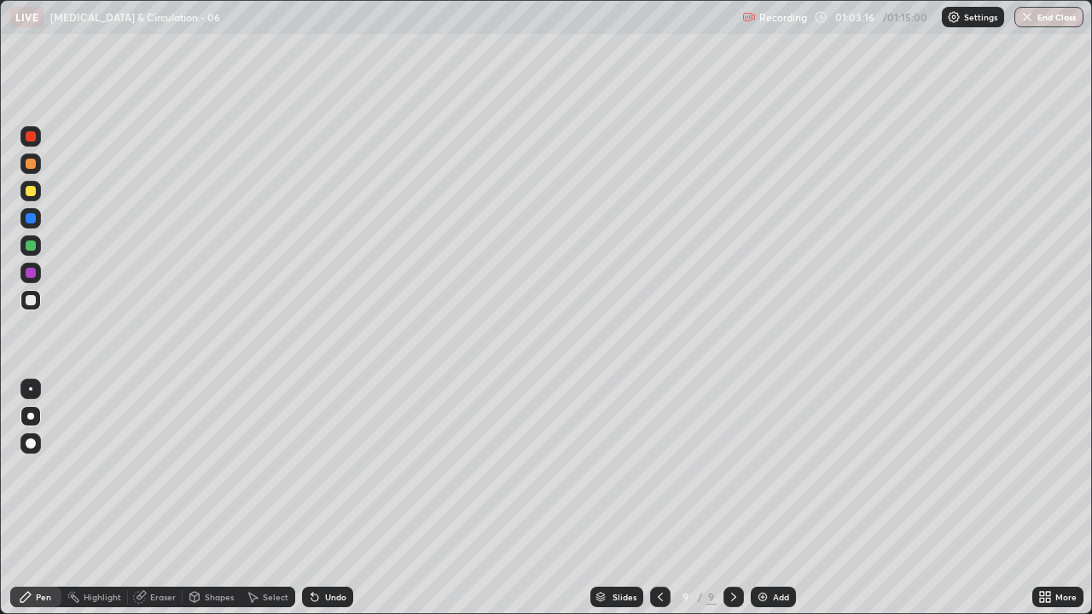
click at [1048, 469] on icon at bounding box center [1048, 600] width 4 height 4
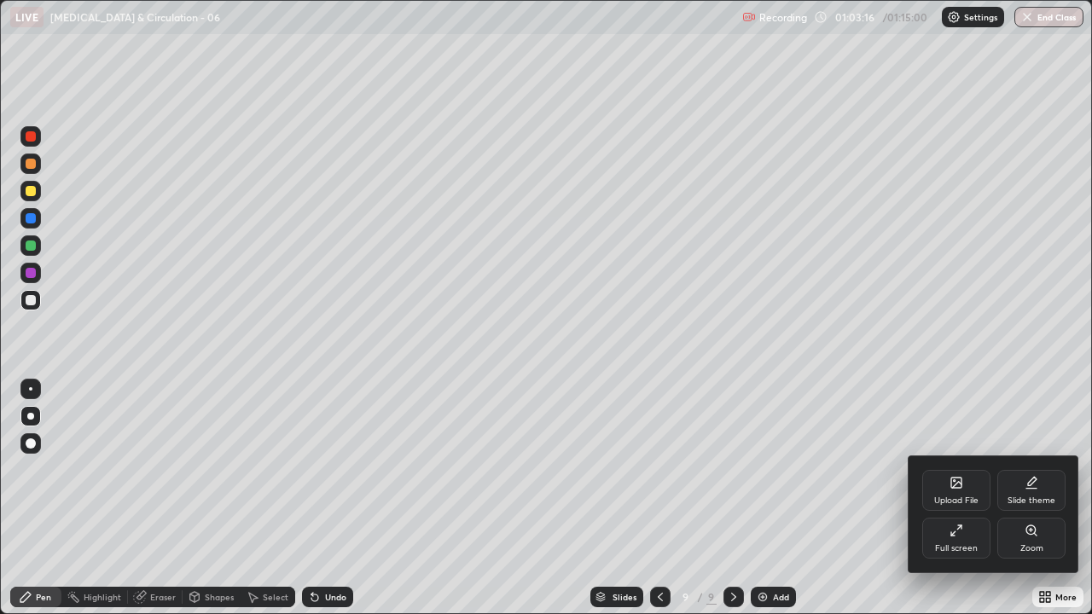
click at [969, 469] on div "Full screen" at bounding box center [956, 548] width 43 height 9
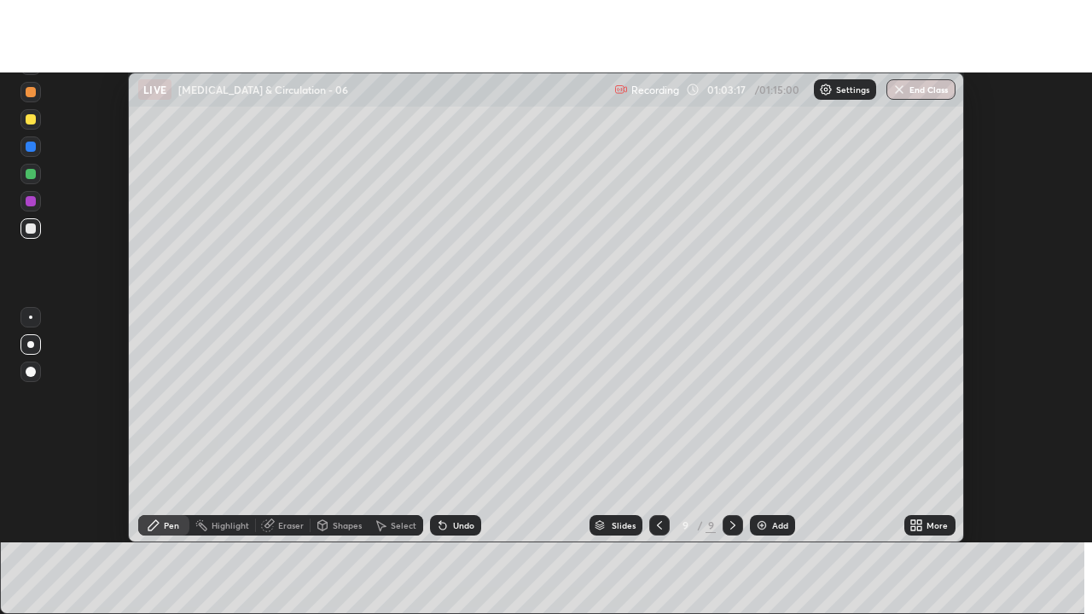
scroll to position [84855, 84233]
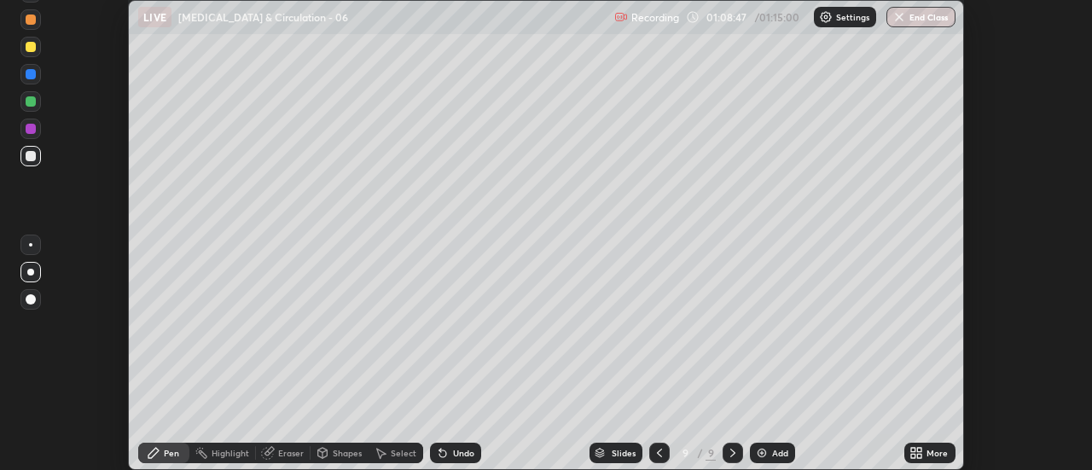
click at [914, 450] on icon at bounding box center [913, 450] width 4 height 4
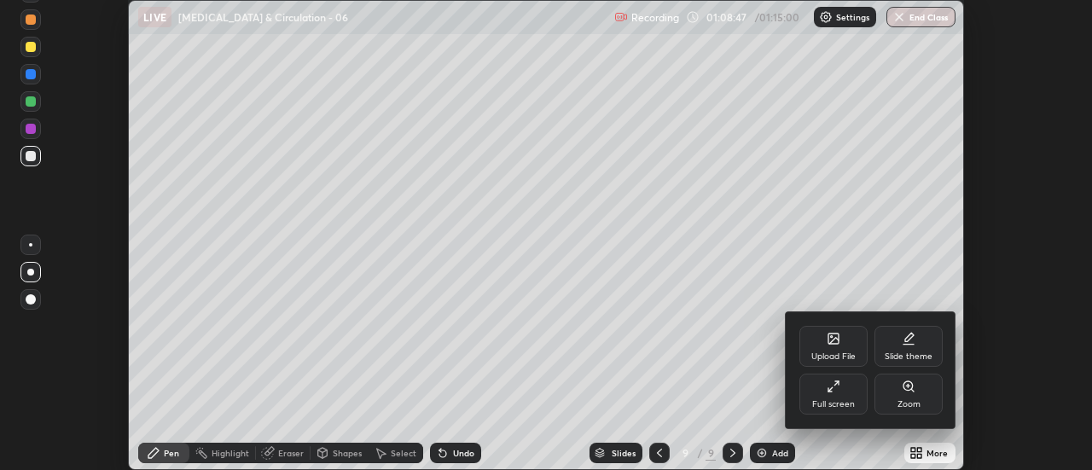
click at [826, 398] on div "Full screen" at bounding box center [833, 394] width 68 height 41
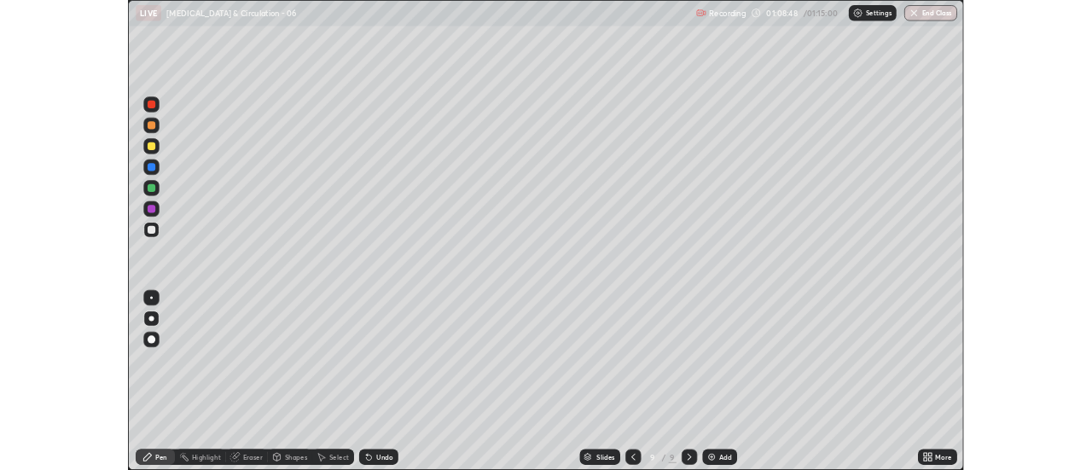
scroll to position [614, 1092]
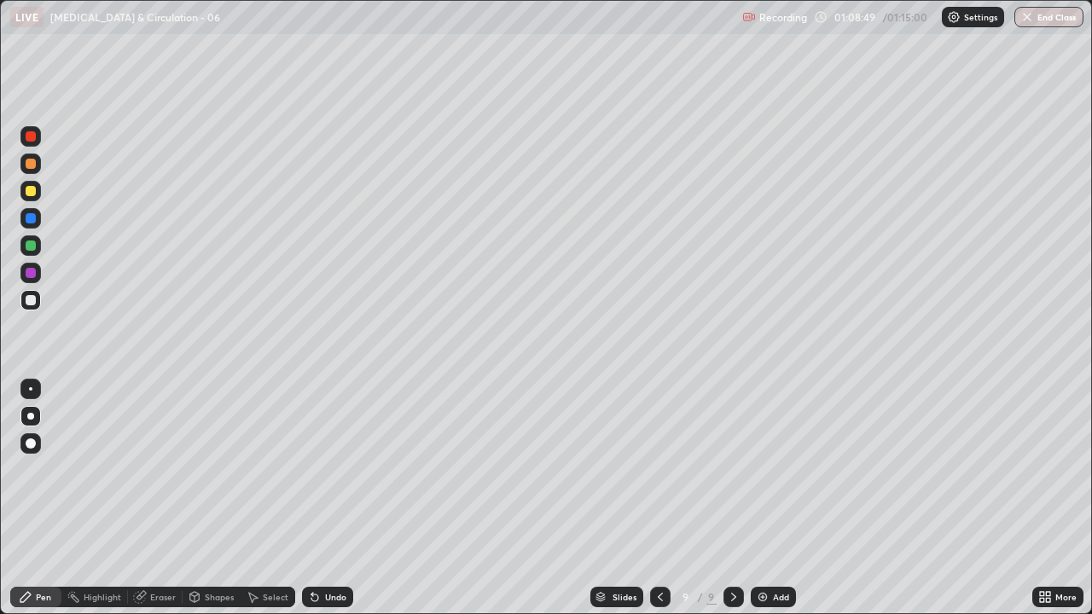
click at [773, 469] on div "Add" at bounding box center [781, 597] width 16 height 9
click at [1047, 469] on icon at bounding box center [1048, 600] width 4 height 4
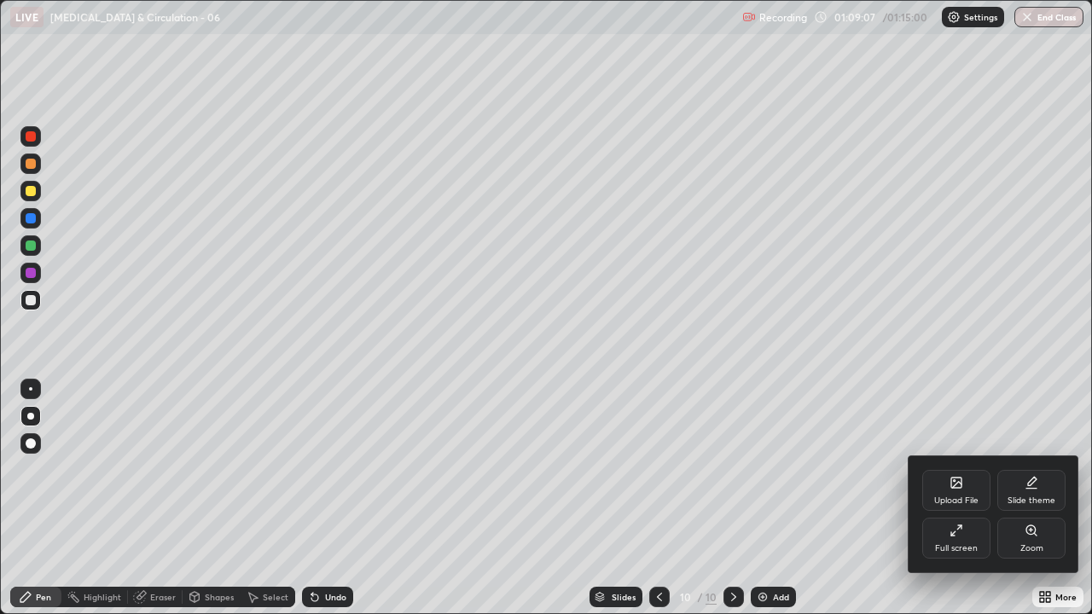
click at [950, 469] on div "Full screen" at bounding box center [956, 538] width 68 height 41
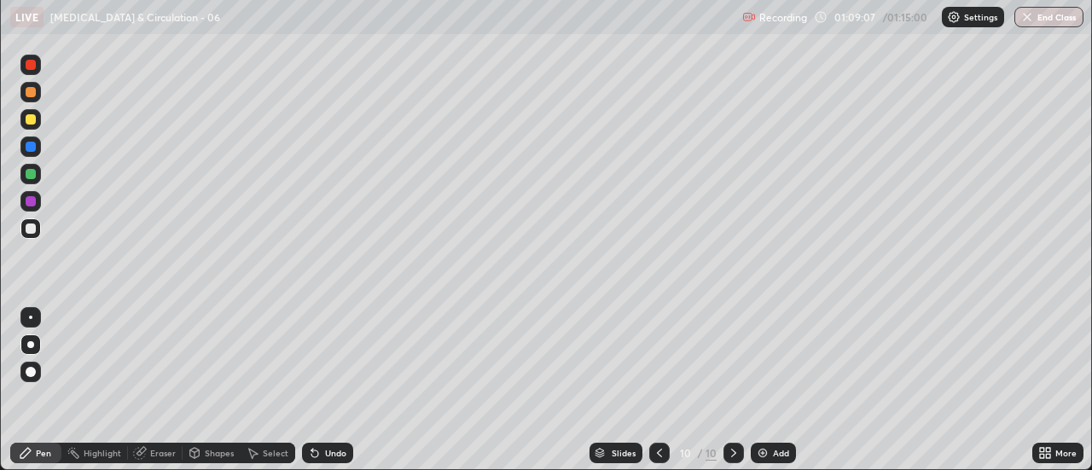
scroll to position [84855, 84233]
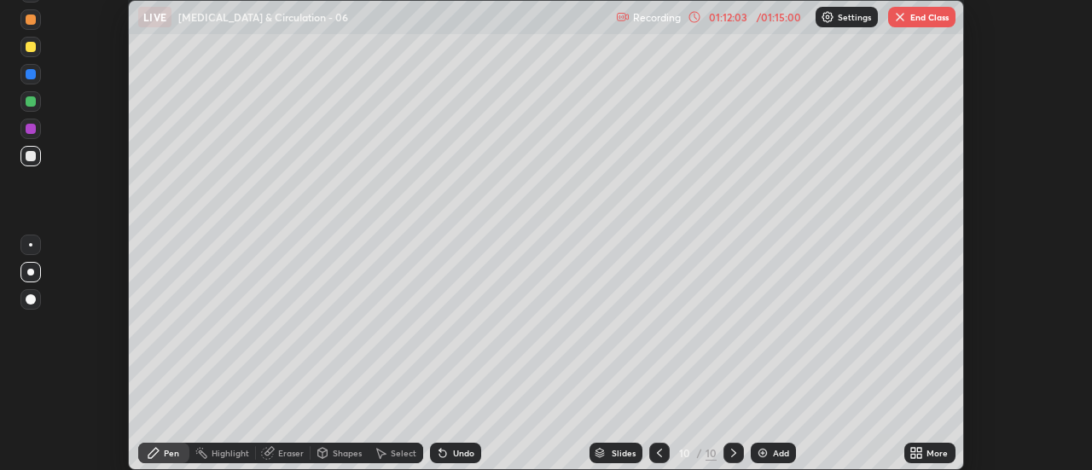
click at [903, 26] on button "End Class" at bounding box center [921, 17] width 67 height 20
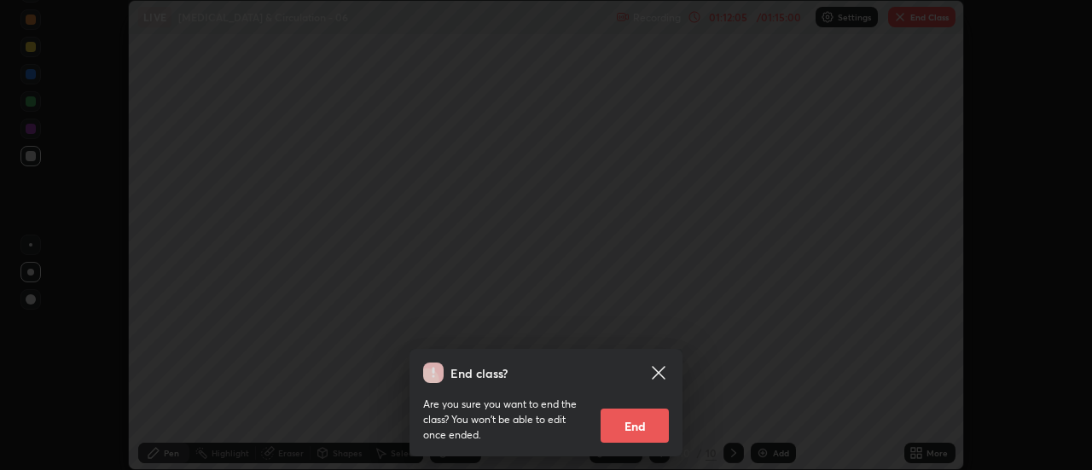
click at [639, 432] on button "End" at bounding box center [635, 426] width 68 height 34
